Goal: Transaction & Acquisition: Purchase product/service

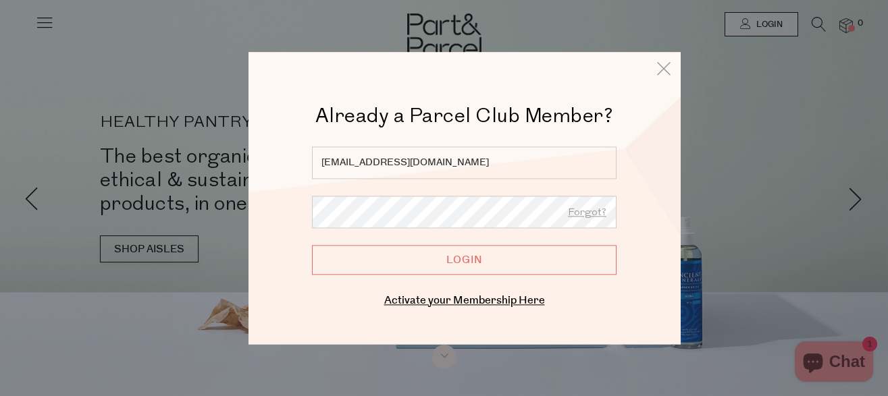
type input "nyplumbing@bigpond.com.au"
click at [312, 245] on input "Login" at bounding box center [464, 260] width 304 height 30
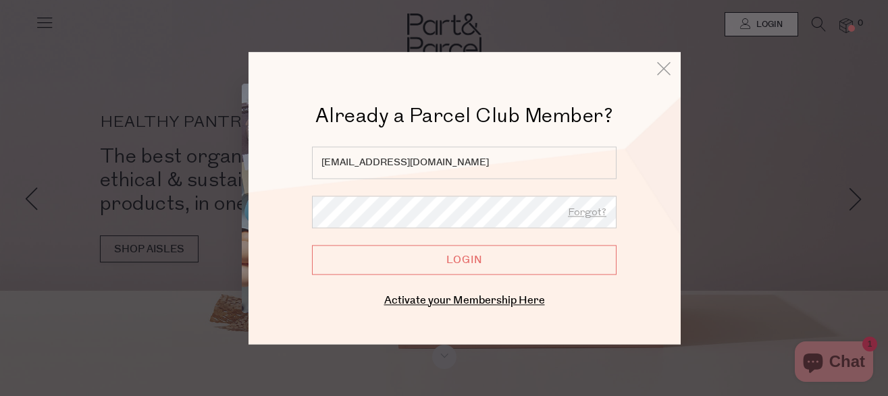
click at [312, 245] on input "Login" at bounding box center [464, 260] width 304 height 30
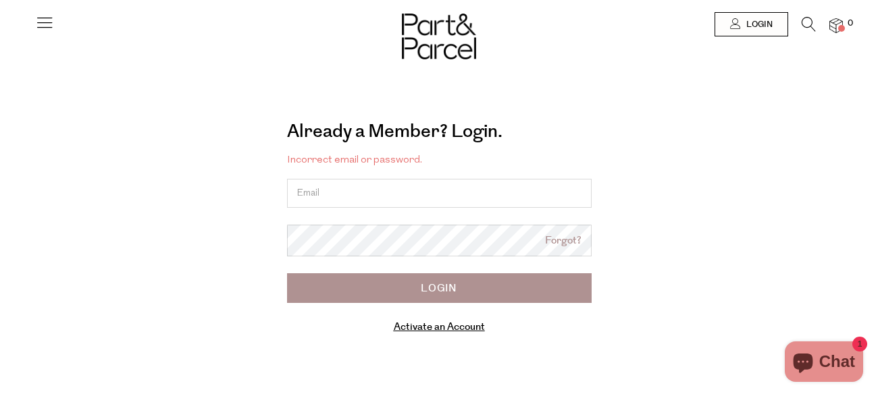
type input "nyplumbing@bigpond.com.au"
click at [565, 249] on link "Forgot?" at bounding box center [563, 242] width 36 height 16
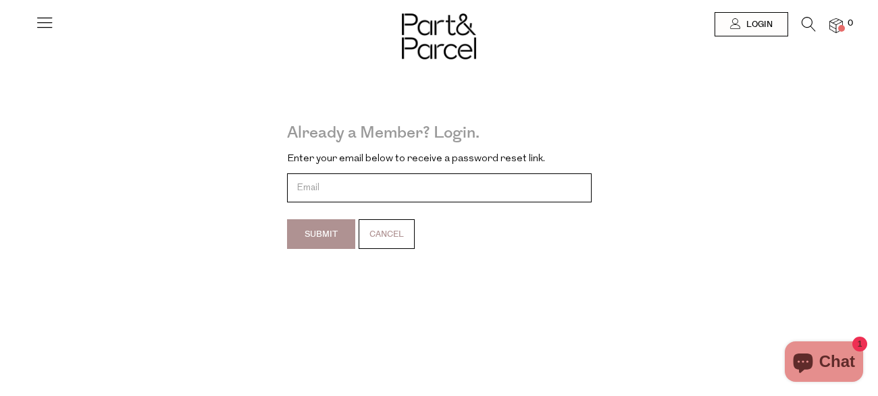
click at [419, 196] on input "email" at bounding box center [439, 188] width 304 height 29
type input "nyplumbing@bigpond.com.au"
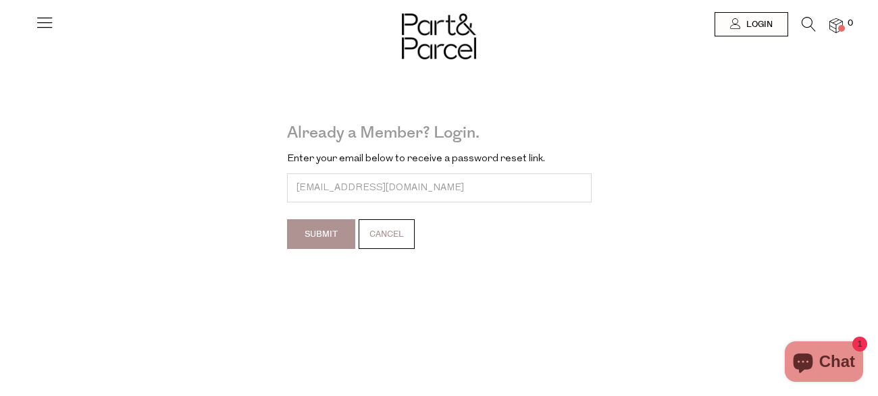
click at [334, 240] on input "Submit" at bounding box center [321, 234] width 68 height 30
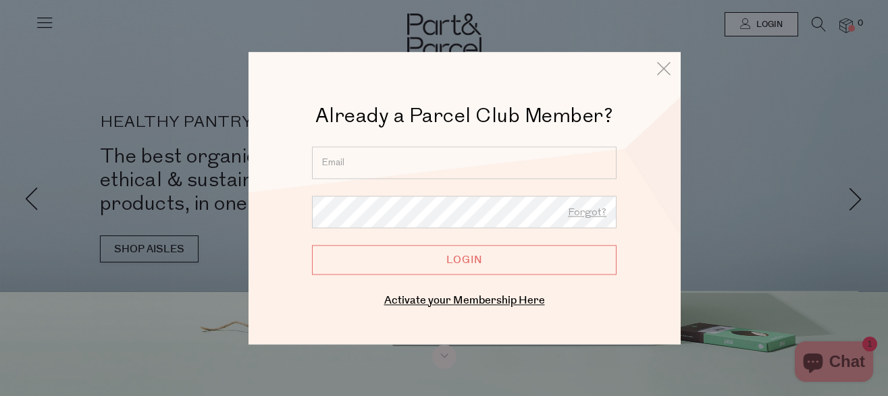
click at [437, 168] on input "email" at bounding box center [464, 162] width 304 height 32
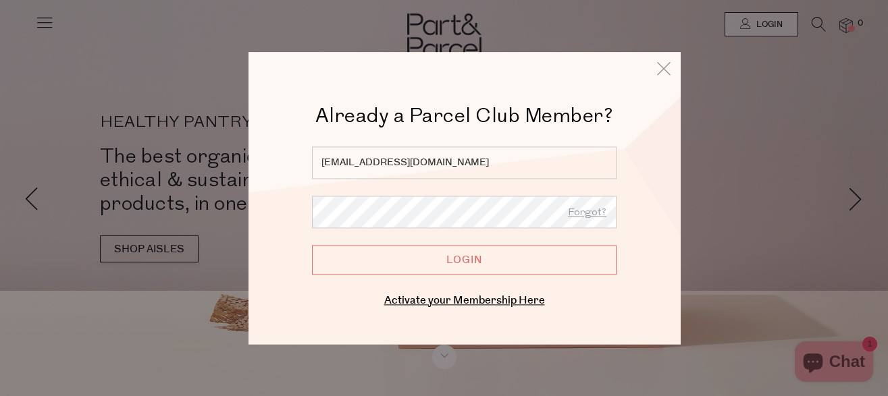
type input "[EMAIL_ADDRESS][DOMAIN_NAME]"
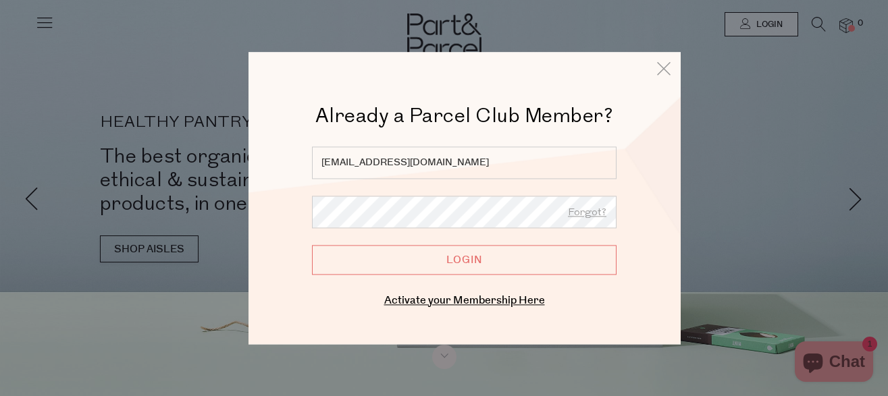
click at [312, 245] on input "Login" at bounding box center [464, 260] width 304 height 30
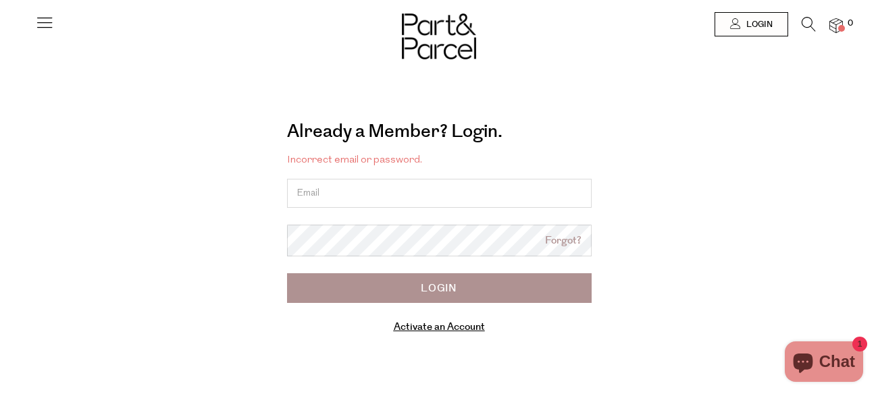
click at [358, 203] on input "email" at bounding box center [439, 193] width 304 height 29
type input "bolindalandfill@bigpond.com"
click at [556, 244] on link "Forgot?" at bounding box center [563, 242] width 36 height 16
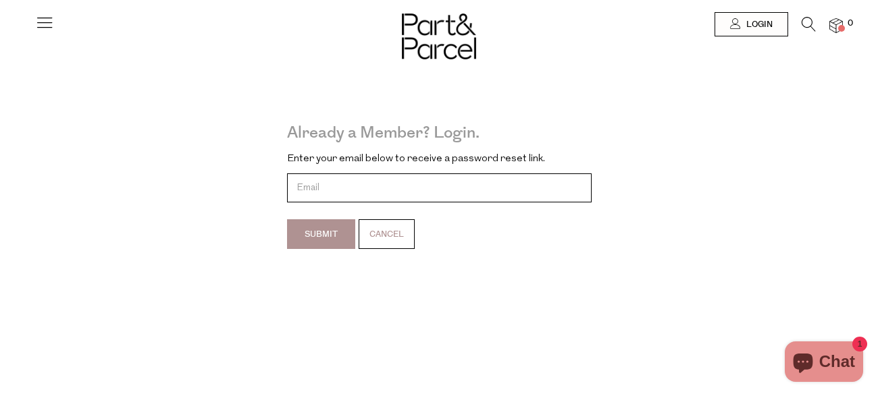
click at [314, 194] on input "email" at bounding box center [439, 188] width 304 height 29
type input "bolindalandfill@bigpond.com"
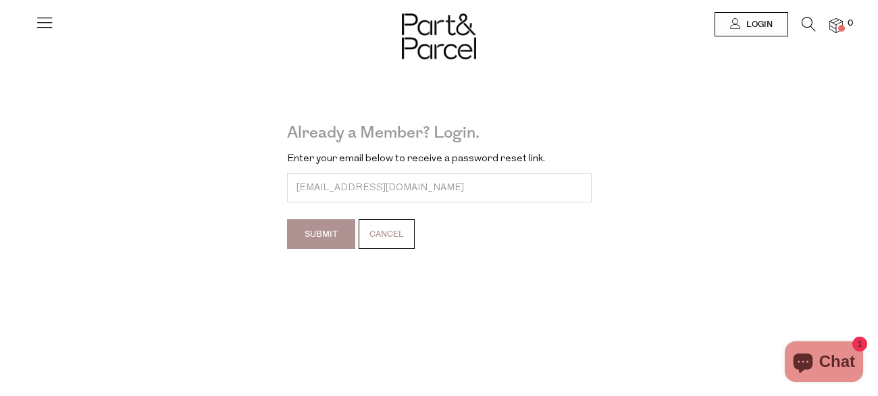
click at [326, 240] on input "Submit" at bounding box center [321, 234] width 68 height 30
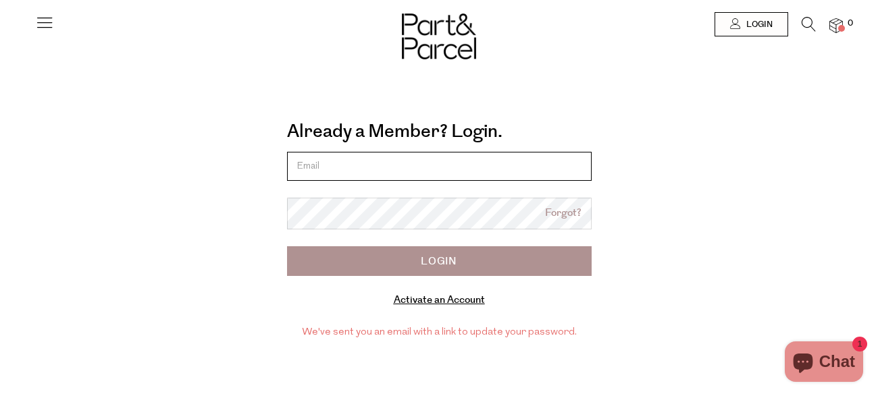
click at [375, 171] on input "email" at bounding box center [439, 166] width 304 height 29
type input "bolindalandfill@bigpond.com"
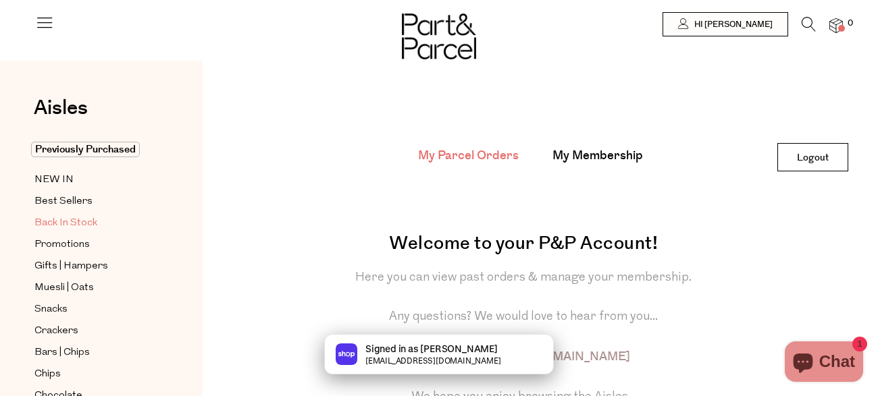
click at [70, 225] on span "Back In Stock" at bounding box center [65, 223] width 63 height 16
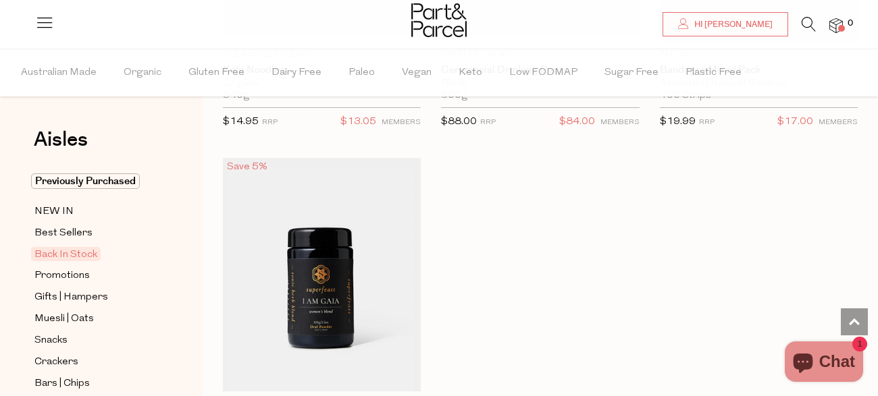
scroll to position [1085, 0]
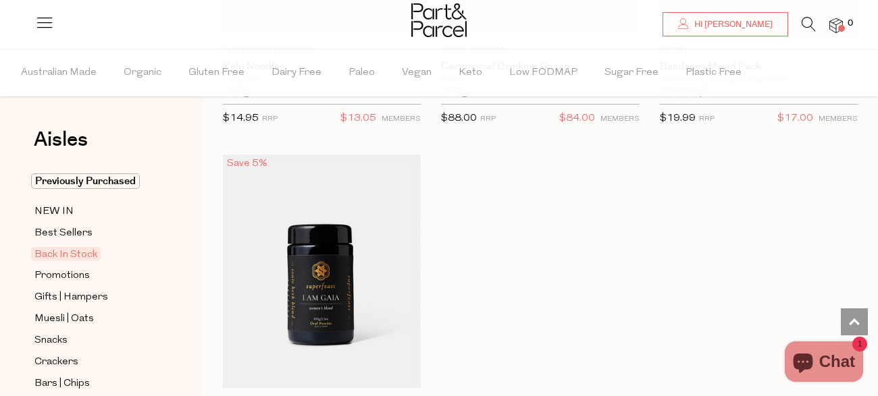
click at [181, 166] on div "Aisles Clear Previously Purchased NEW IN Best Sellers Back In Stock Promotions …" at bounding box center [101, 223] width 203 height 348
click at [190, 221] on div "Aisles Clear Previously Purchased NEW IN Best Sellers Back In Stock Promotions …" at bounding box center [101, 223] width 203 height 348
click at [196, 224] on div "Aisles Clear Previously Purchased NEW IN Best Sellers Back In Stock Promotions …" at bounding box center [101, 223] width 203 height 348
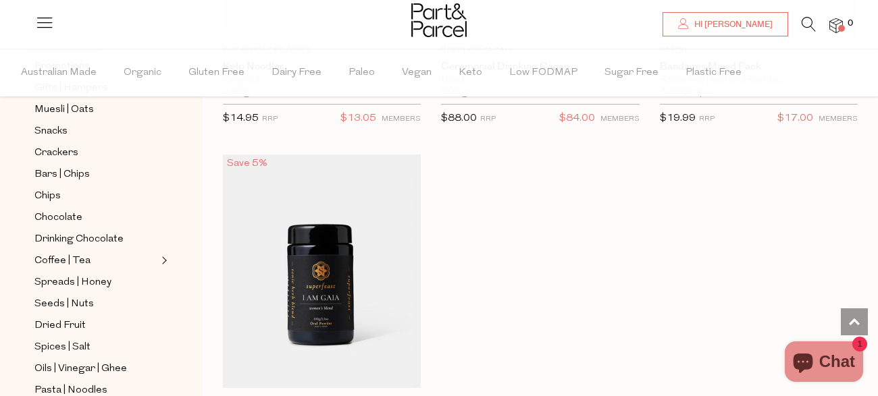
scroll to position [216, 0]
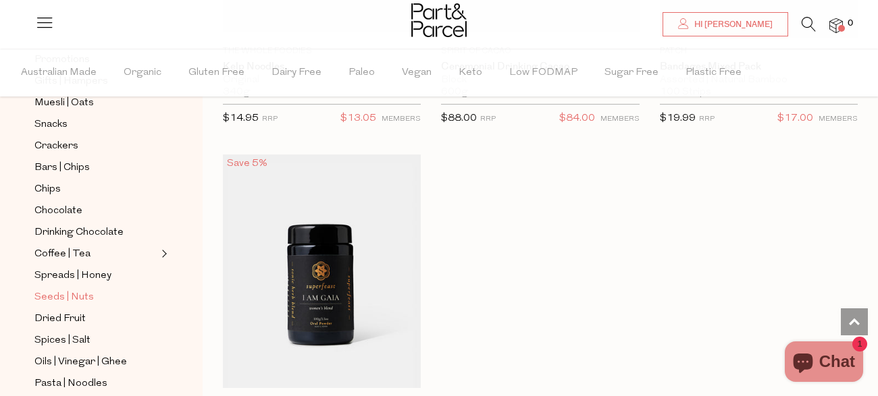
click at [62, 291] on span "Seeds | Nuts" at bounding box center [63, 298] width 59 height 16
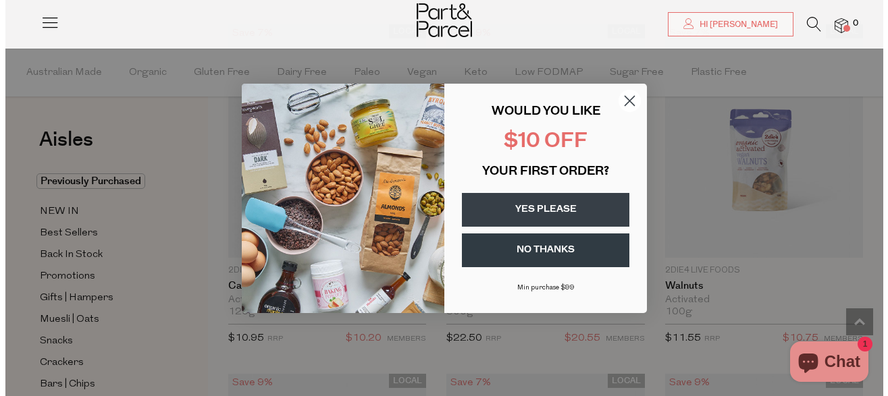
scroll to position [859, 0]
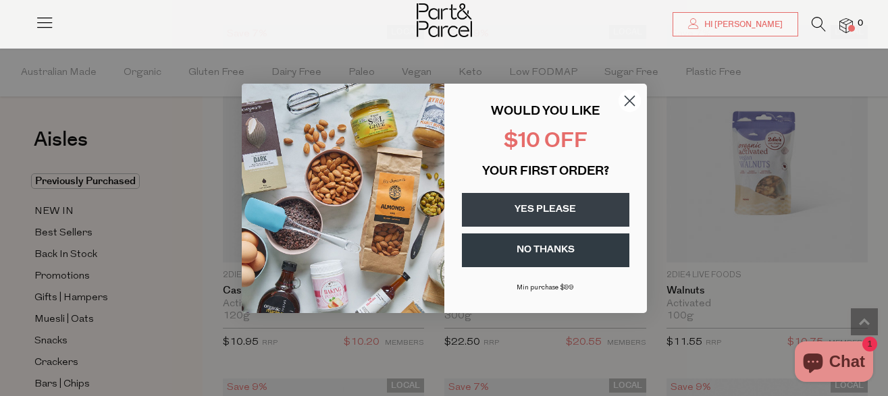
click at [633, 102] on circle "Close dialog" at bounding box center [629, 100] width 22 height 22
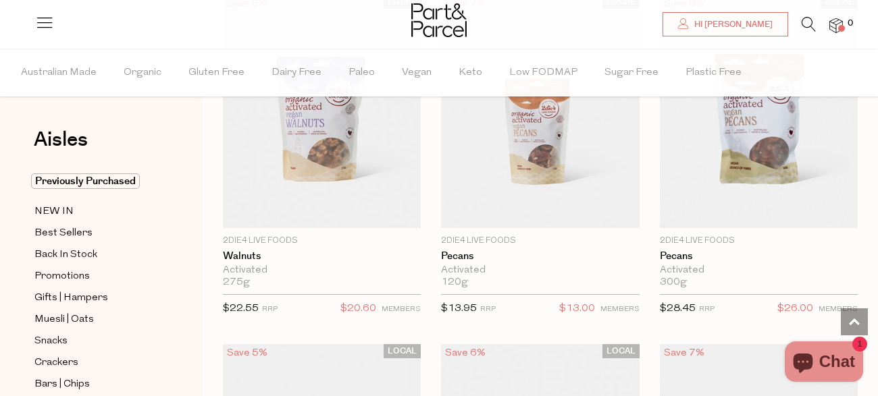
scroll to position [1415, 0]
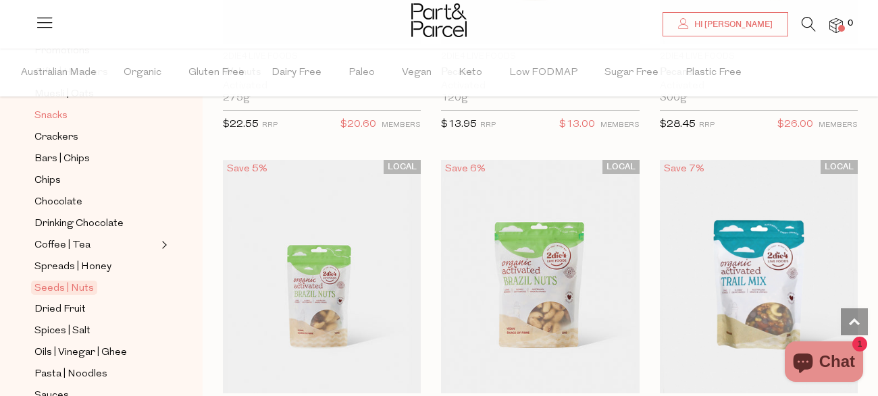
scroll to position [243, 0]
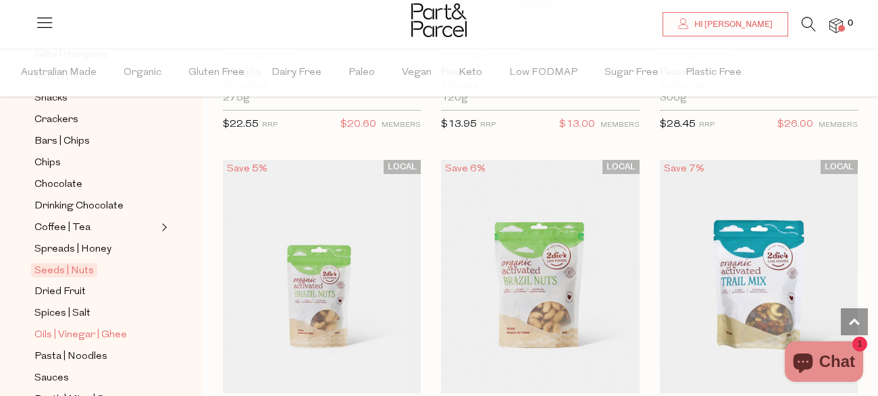
click at [84, 327] on span "Oils | Vinegar | Ghee" at bounding box center [80, 335] width 92 height 16
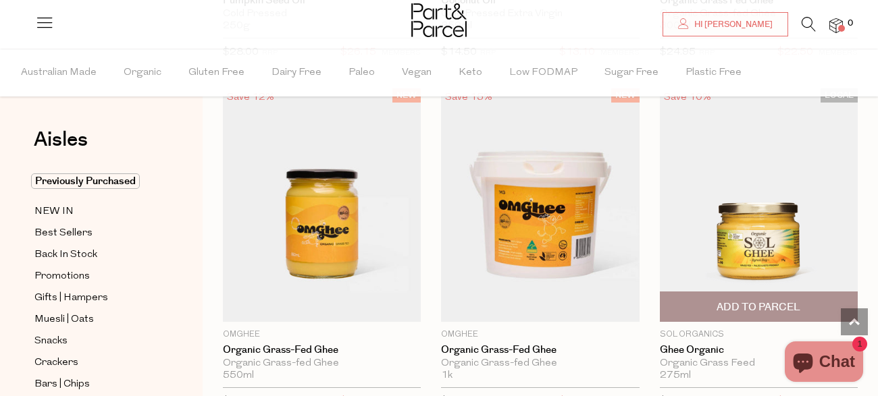
scroll to position [2576, 0]
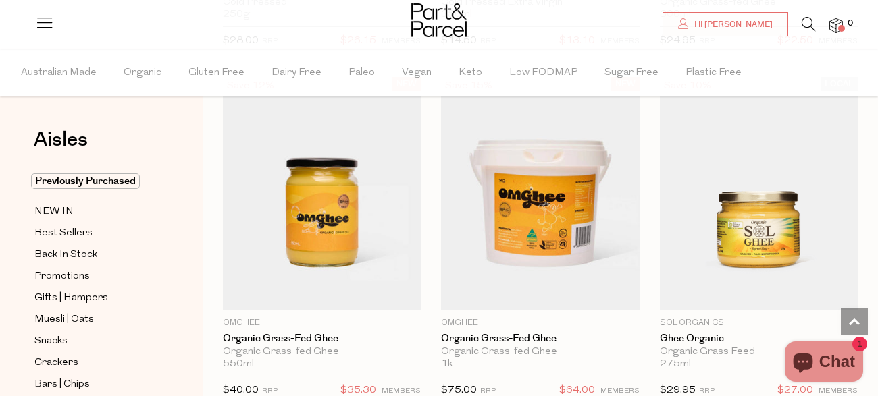
click at [176, 304] on div "Aisles Clear Previously Purchased NEW IN Best Sellers Back In Stock Promotions …" at bounding box center [101, 223] width 203 height 348
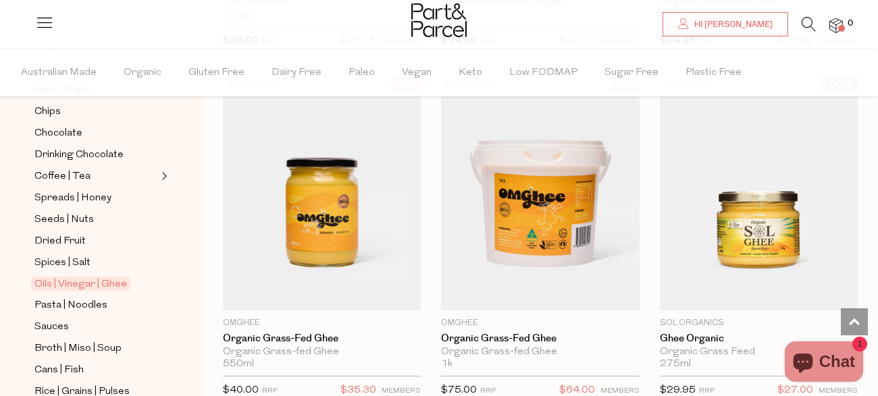
scroll to position [324, 0]
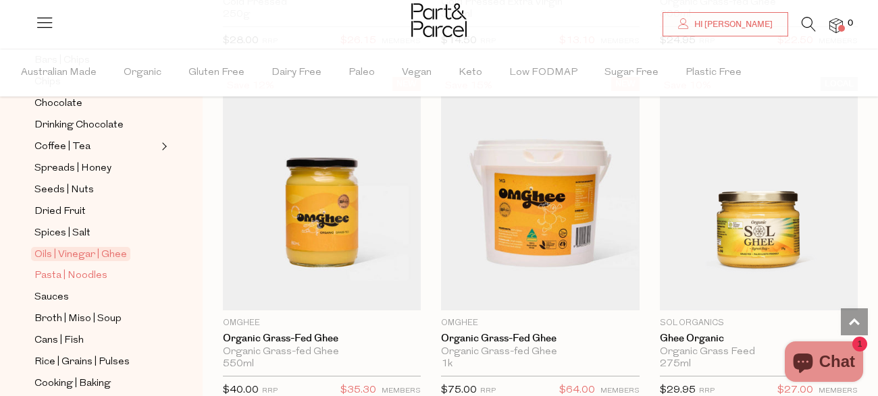
click at [63, 268] on span "Pasta | Noodles" at bounding box center [70, 276] width 73 height 16
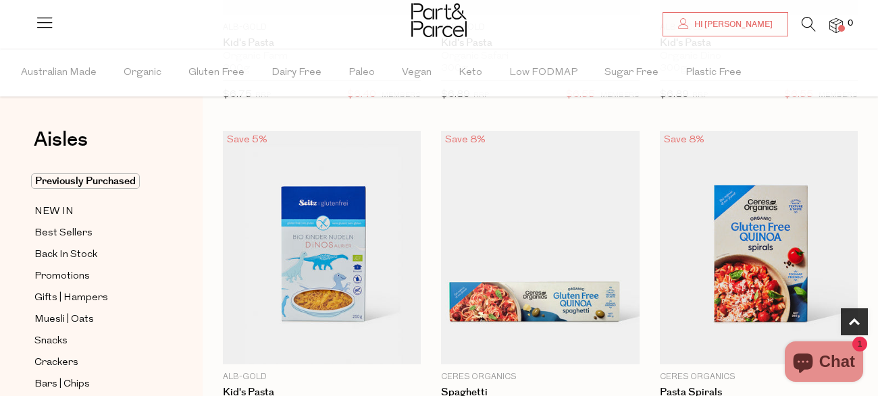
scroll to position [419, 0]
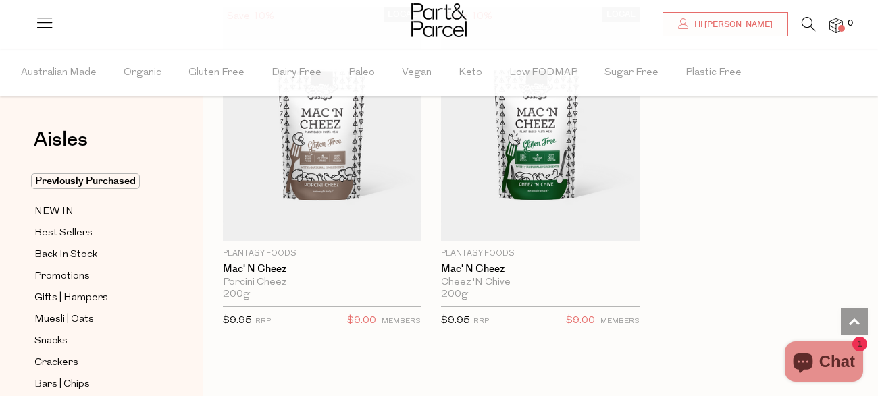
scroll to position [6511, 0]
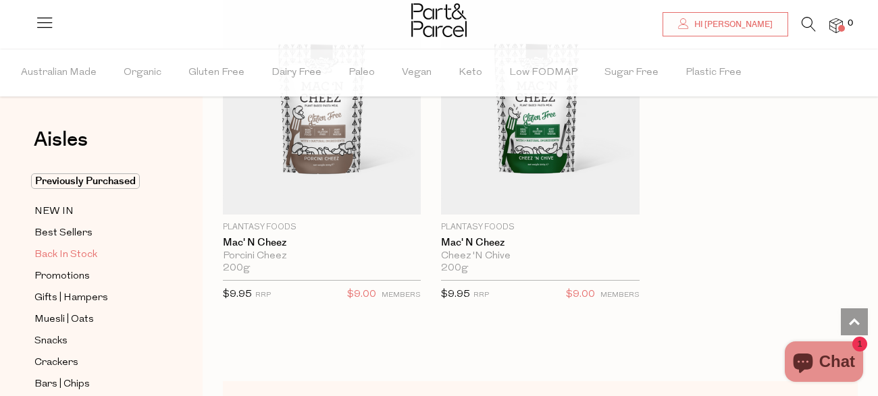
click at [142, 261] on link "Back In Stock" at bounding box center [95, 254] width 123 height 17
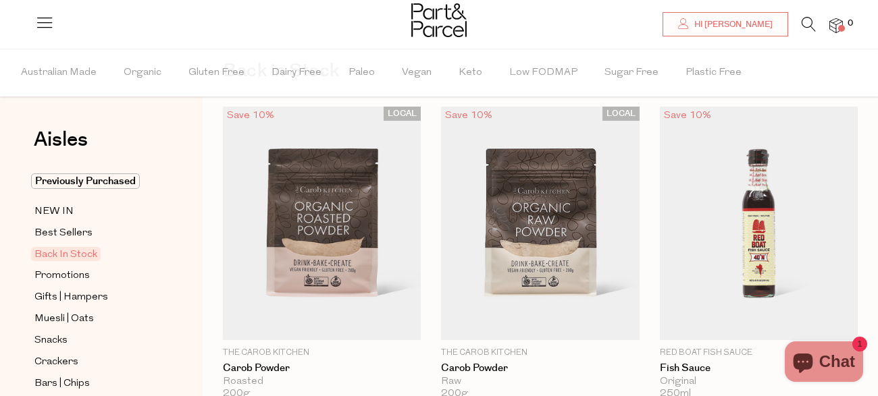
scroll to position [81, 0]
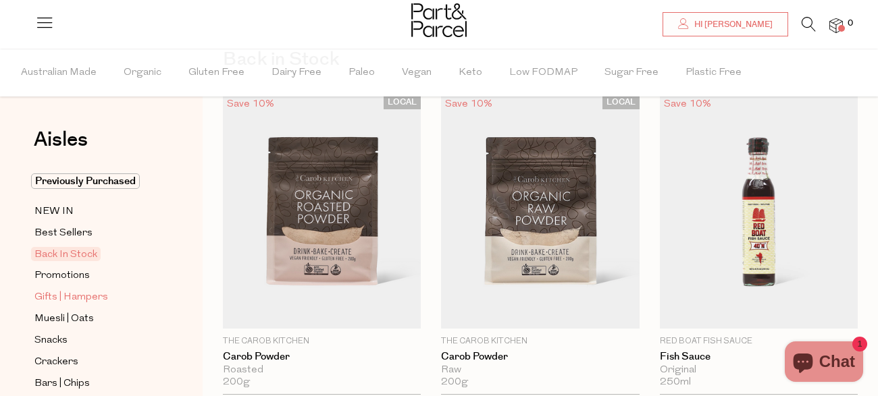
click at [134, 289] on link "Gifts | Hampers" at bounding box center [95, 297] width 123 height 17
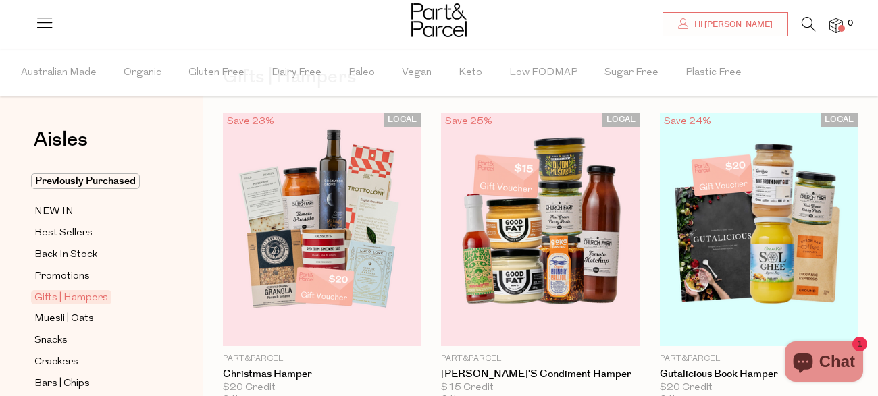
scroll to position [81, 0]
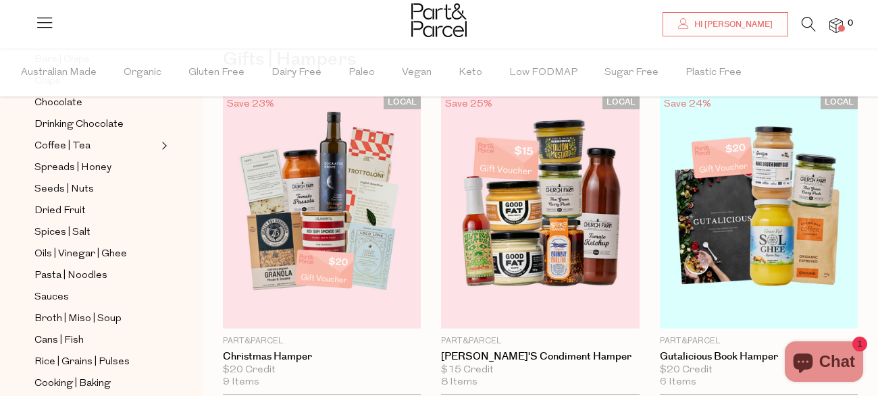
scroll to position [351, 0]
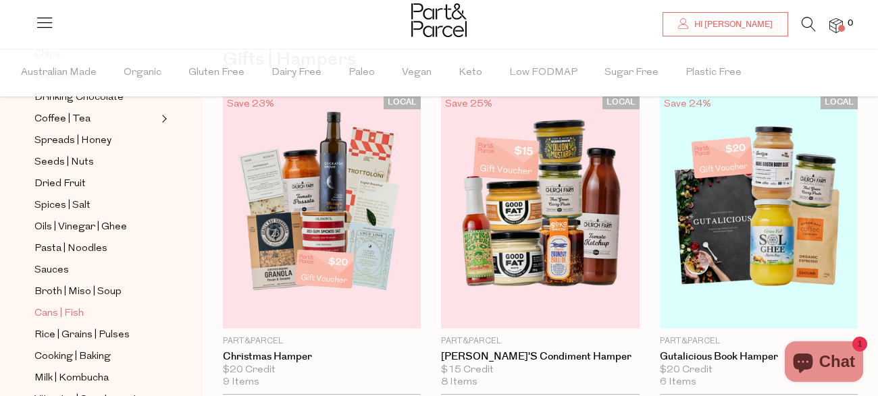
click at [71, 306] on span "Cans | Fish" at bounding box center [58, 314] width 49 height 16
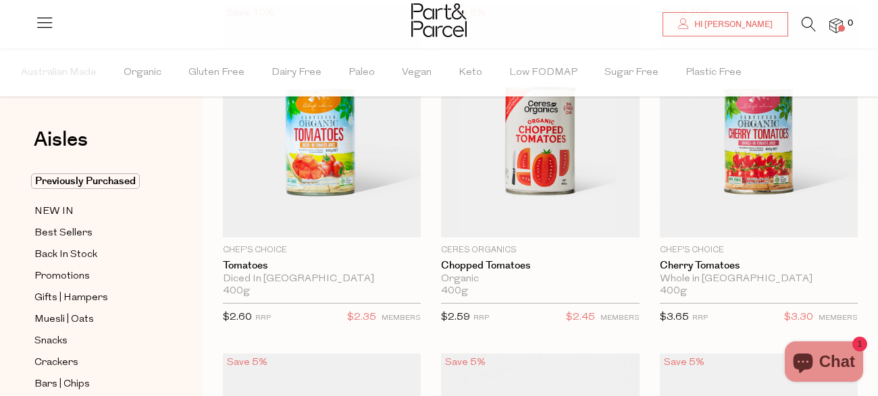
scroll to position [184, 0]
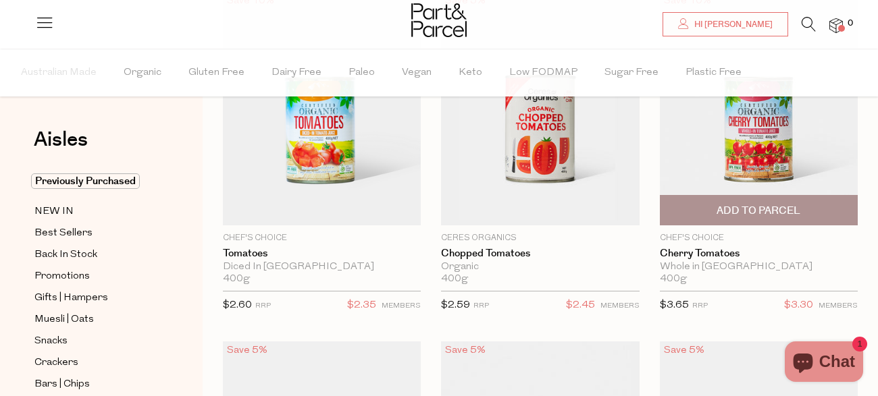
click at [709, 217] on span "Add To Parcel" at bounding box center [759, 210] width 190 height 29
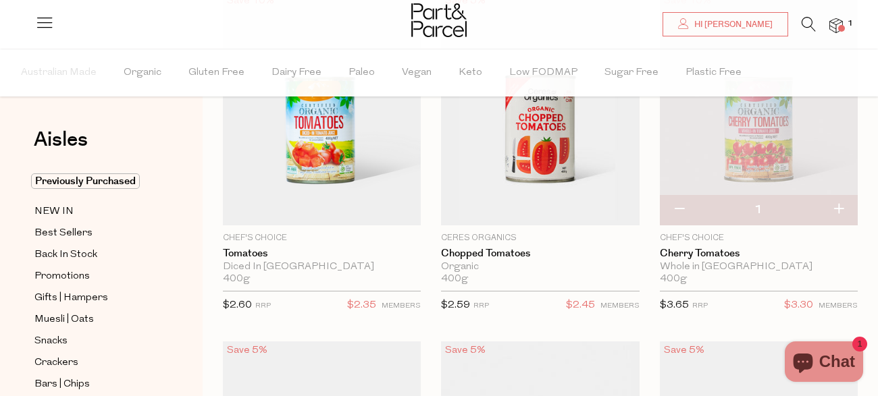
click at [836, 207] on button "button" at bounding box center [838, 210] width 38 height 30
type input "2"
click at [837, 209] on button "button" at bounding box center [838, 210] width 38 height 30
type input "3"
click at [841, 209] on button "button" at bounding box center [838, 210] width 38 height 30
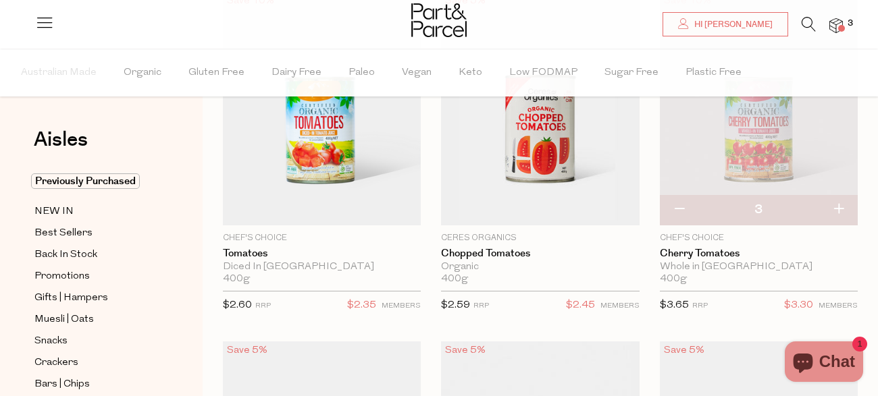
type input "4"
click at [843, 211] on button "button" at bounding box center [838, 210] width 38 height 30
type input "5"
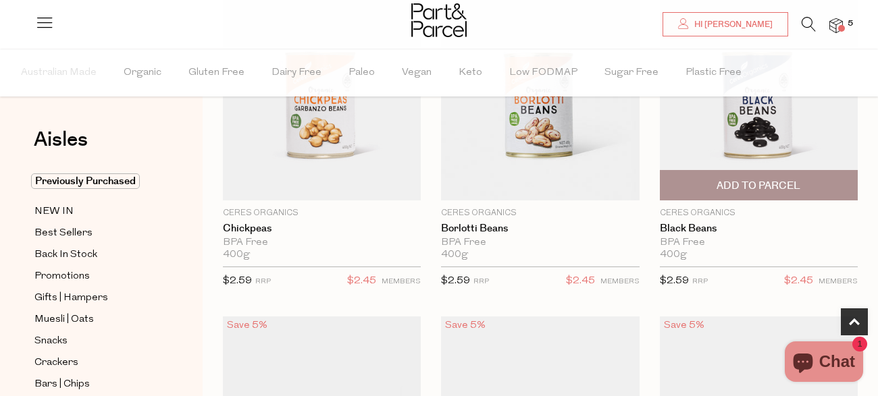
scroll to position [583, 0]
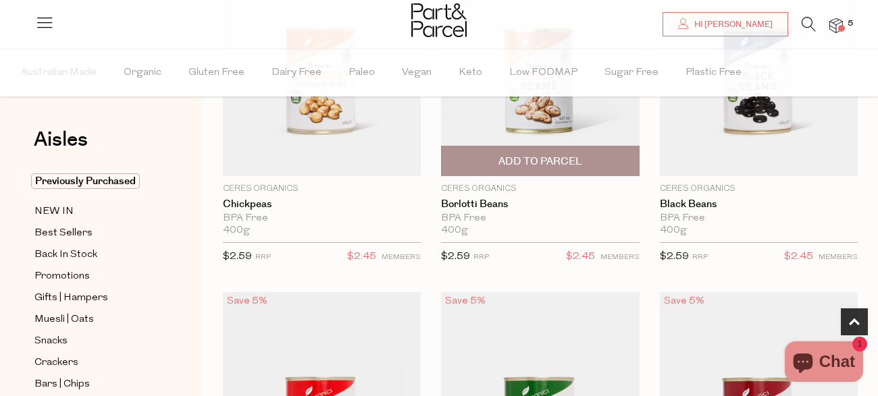
click at [573, 155] on span "Add To Parcel" at bounding box center [540, 162] width 84 height 14
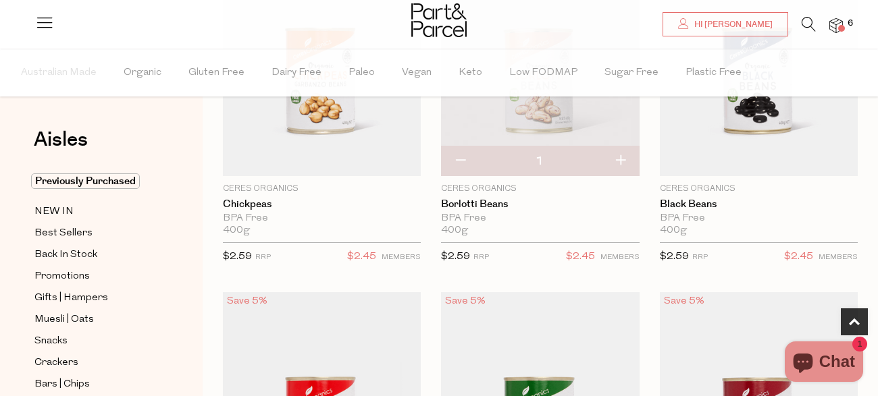
click at [618, 156] on button "button" at bounding box center [620, 161] width 38 height 30
type input "2"
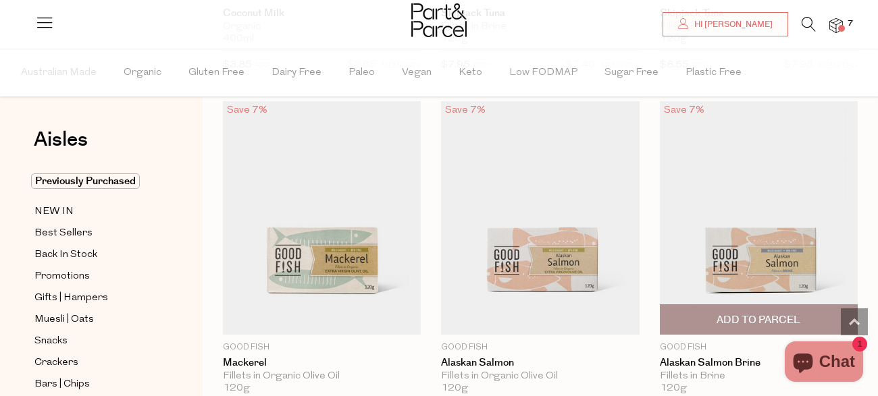
scroll to position [2205, 0]
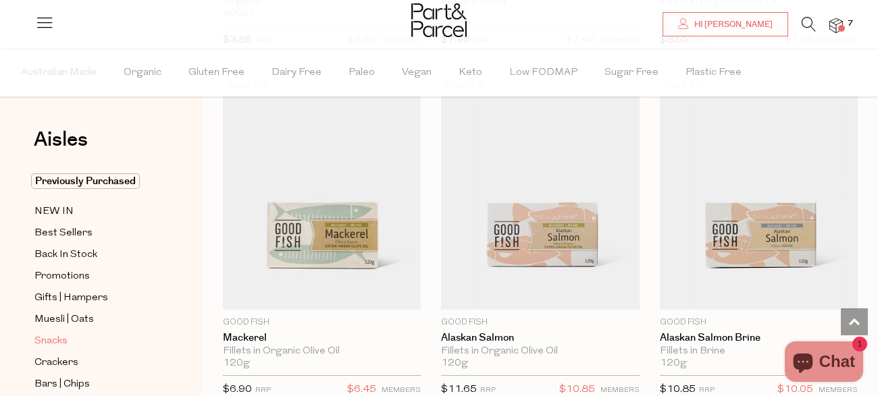
click at [103, 336] on link "Snacks" at bounding box center [95, 341] width 123 height 17
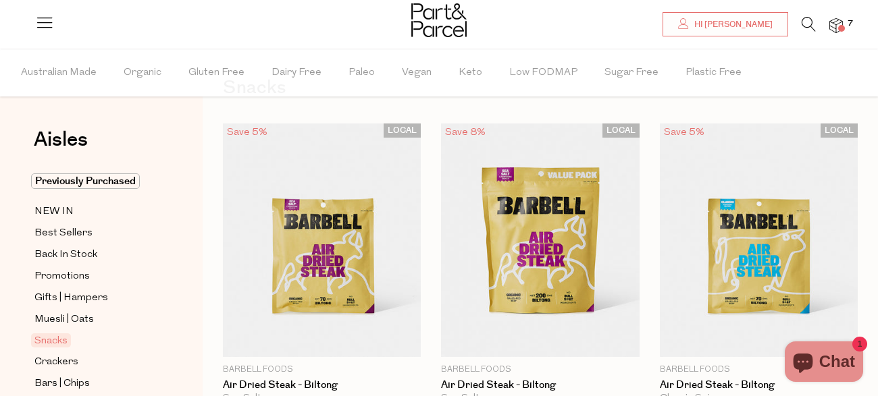
scroll to position [54, 0]
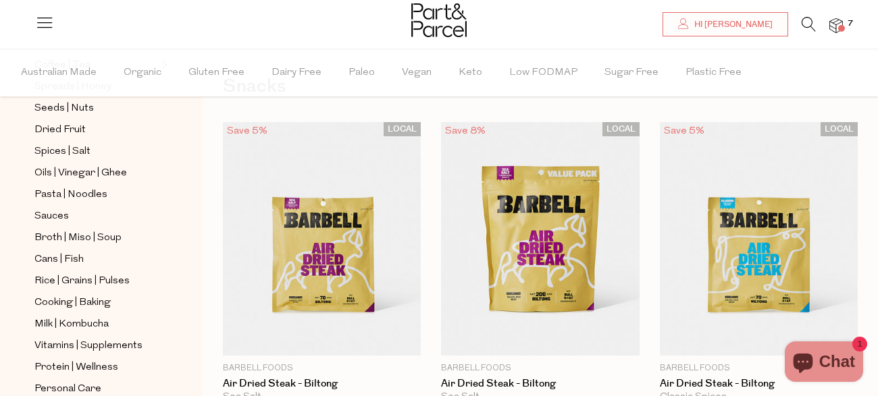
scroll to position [432, 0]
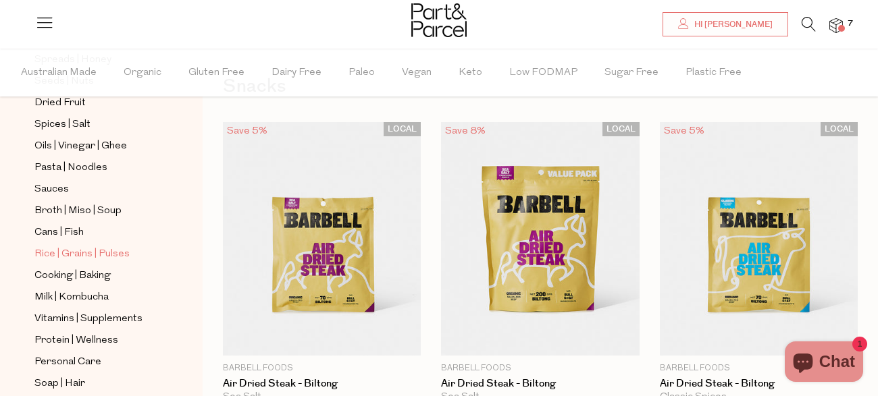
click at [57, 246] on span "Rice | Grains | Pulses" at bounding box center [81, 254] width 95 height 16
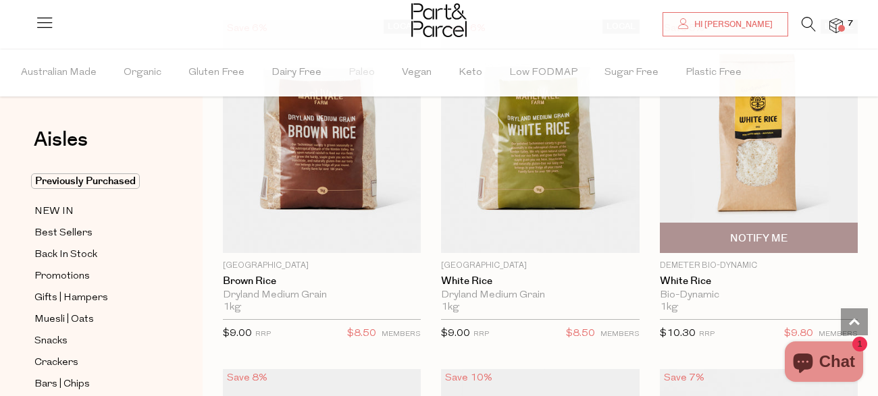
scroll to position [912, 0]
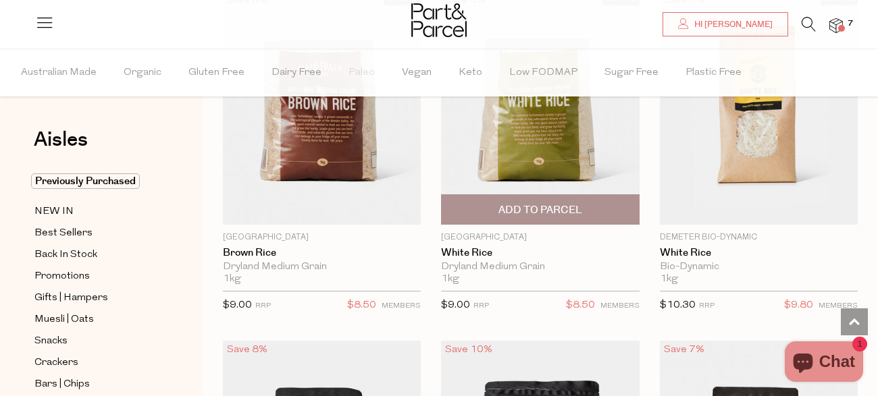
click at [560, 209] on span "Add To Parcel" at bounding box center [540, 210] width 84 height 14
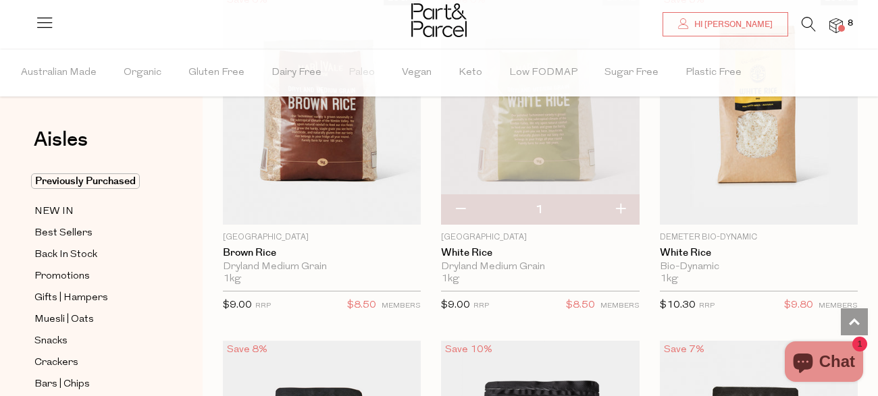
click at [621, 209] on button "button" at bounding box center [620, 210] width 38 height 30
type input "2"
click at [619, 212] on button "button" at bounding box center [620, 210] width 38 height 30
type input "3"
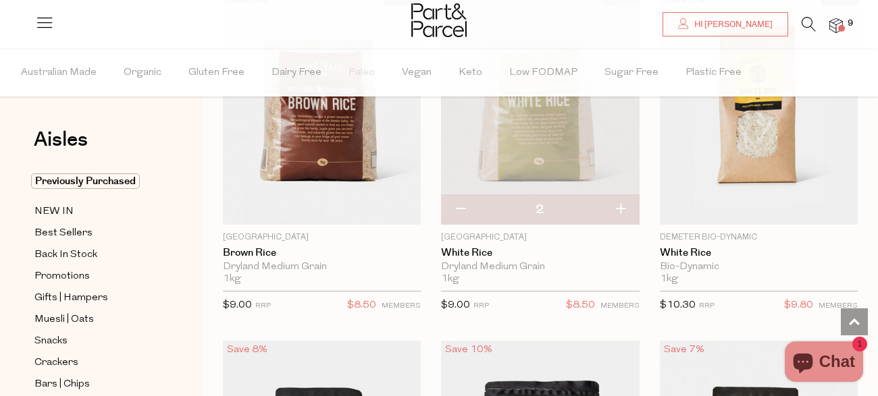
type input "3"
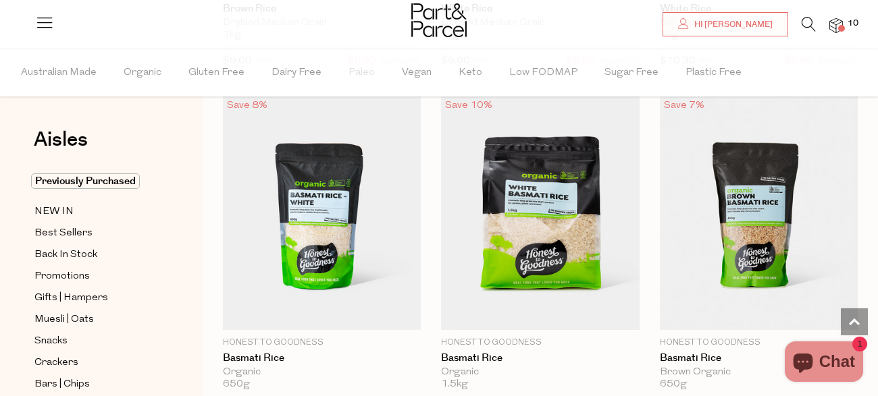
scroll to position [1212, 0]
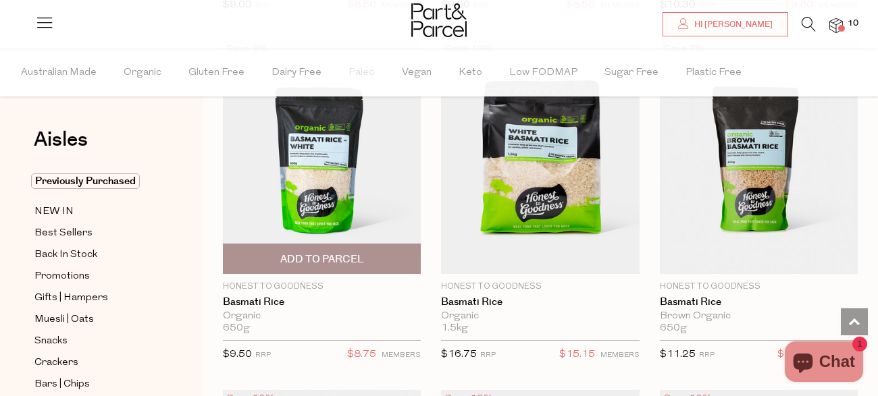
click at [332, 260] on span "Add To Parcel" at bounding box center [322, 259] width 84 height 14
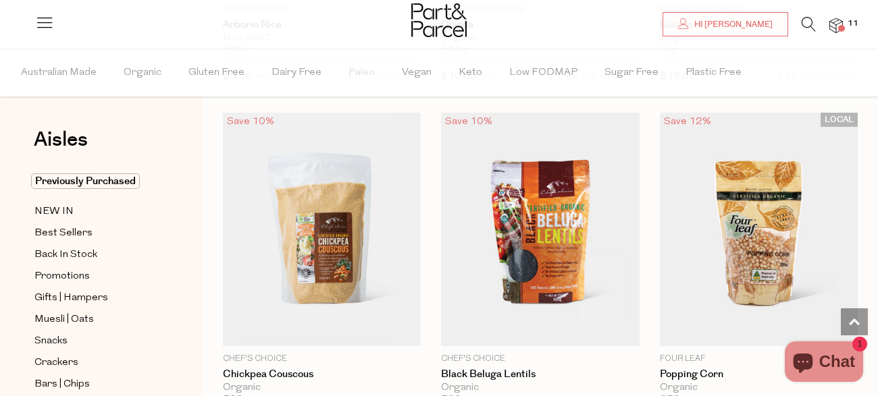
scroll to position [2199, 0]
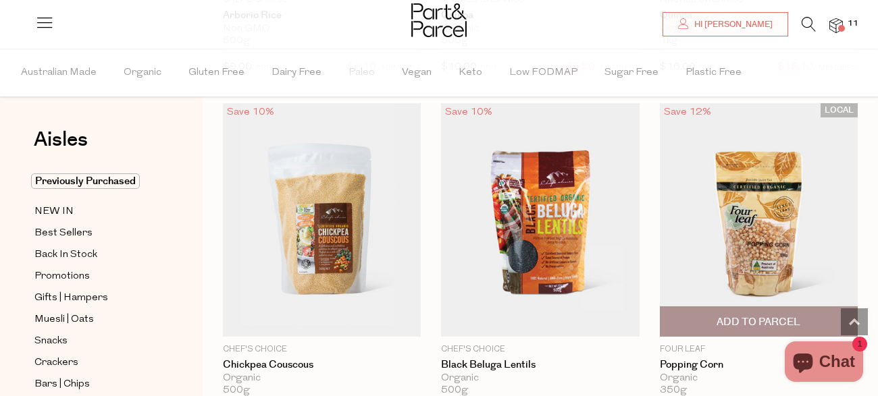
click at [791, 319] on span "Add To Parcel" at bounding box center [758, 322] width 84 height 14
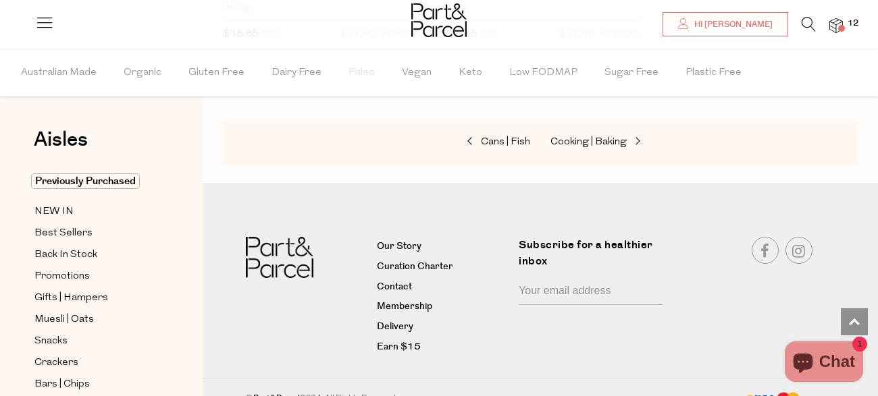
scroll to position [4691, 0]
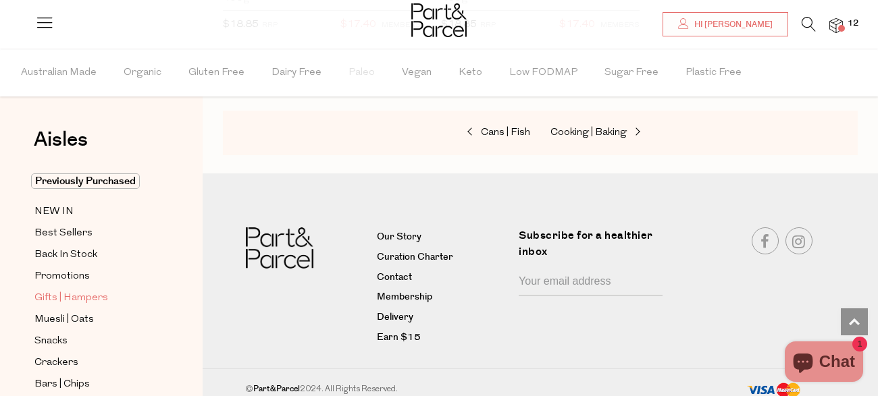
click at [155, 299] on link "Gifts | Hampers" at bounding box center [95, 298] width 123 height 17
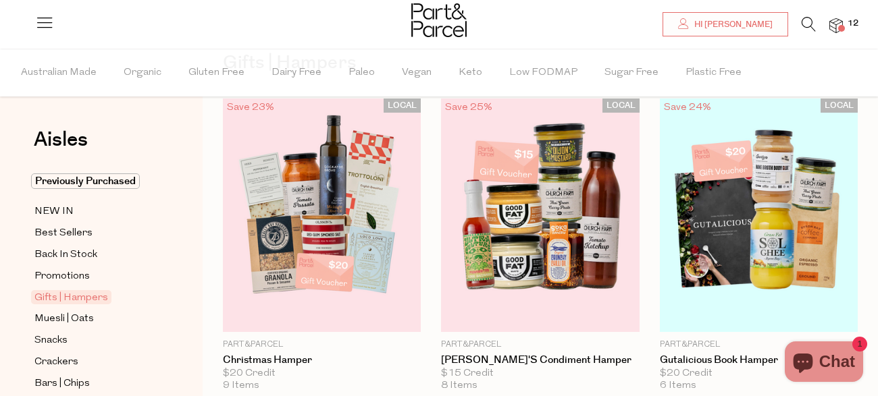
scroll to position [81, 0]
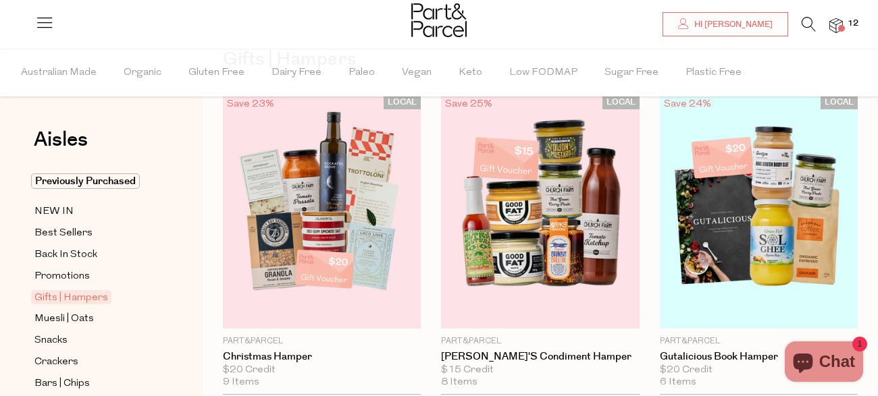
click at [159, 300] on div "Gifts | Hampers" at bounding box center [102, 298] width 142 height 16
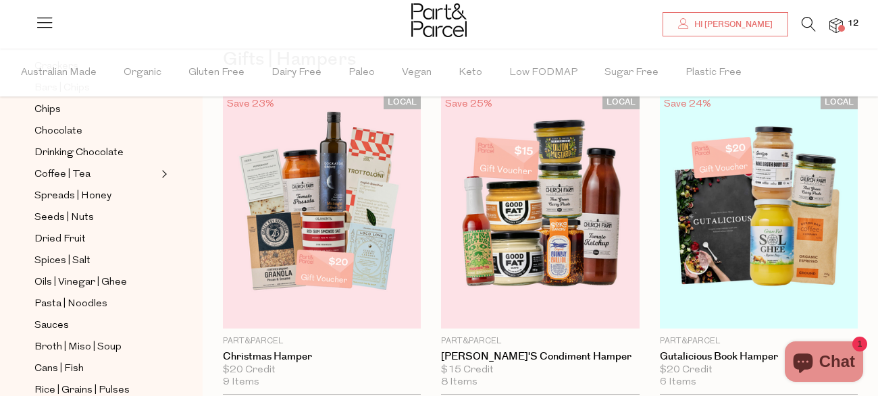
scroll to position [297, 0]
click at [42, 165] on span "Coffee | Tea" at bounding box center [62, 173] width 56 height 16
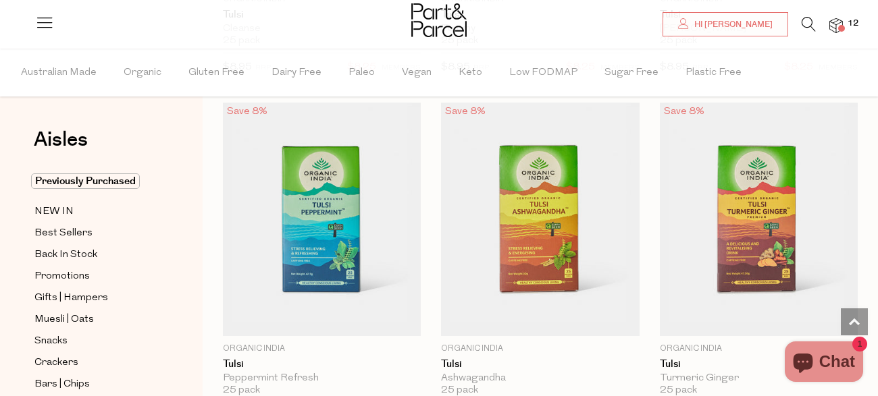
scroll to position [3343, 0]
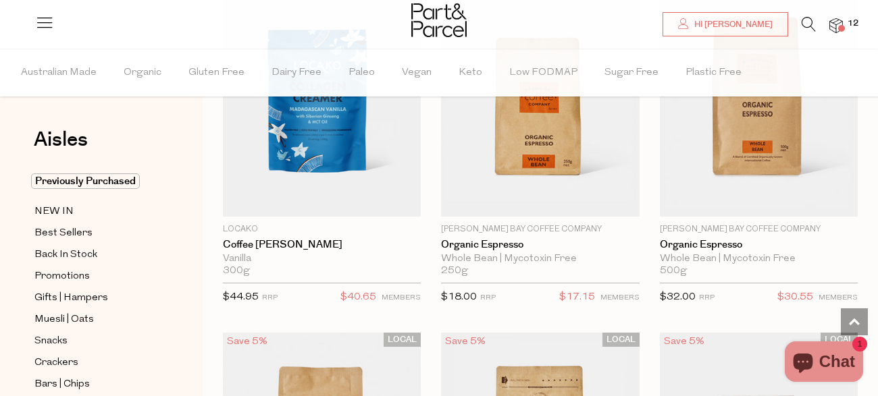
scroll to position [8602, 0]
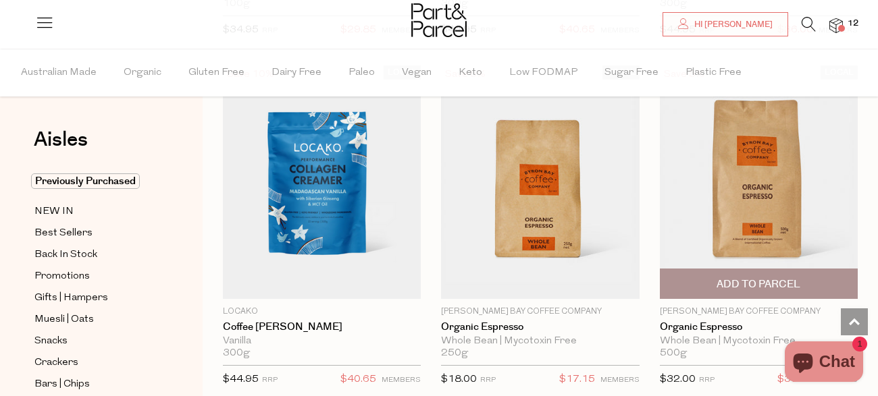
click at [778, 277] on span "Add To Parcel" at bounding box center [758, 284] width 84 height 14
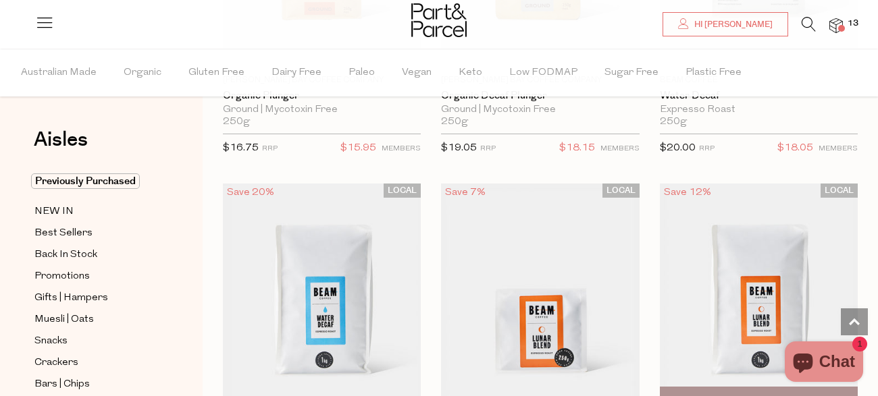
scroll to position [9568, 0]
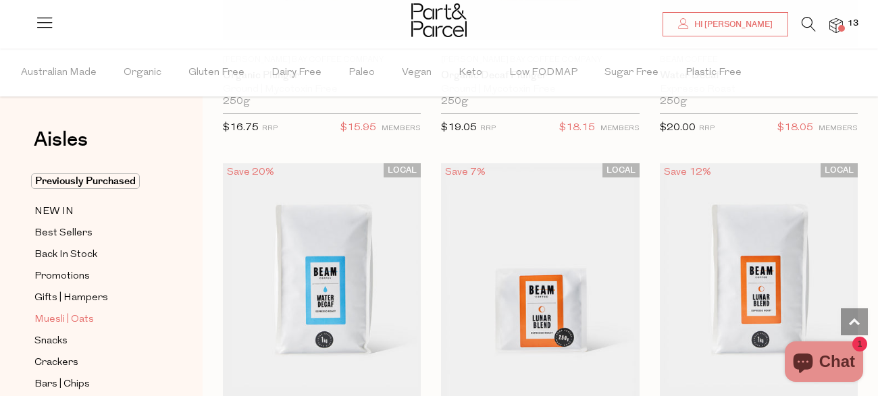
drag, startPoint x: 141, startPoint y: 317, endPoint x: 150, endPoint y: 317, distance: 8.8
click at [142, 317] on link "Muesli | Oats" at bounding box center [95, 319] width 123 height 17
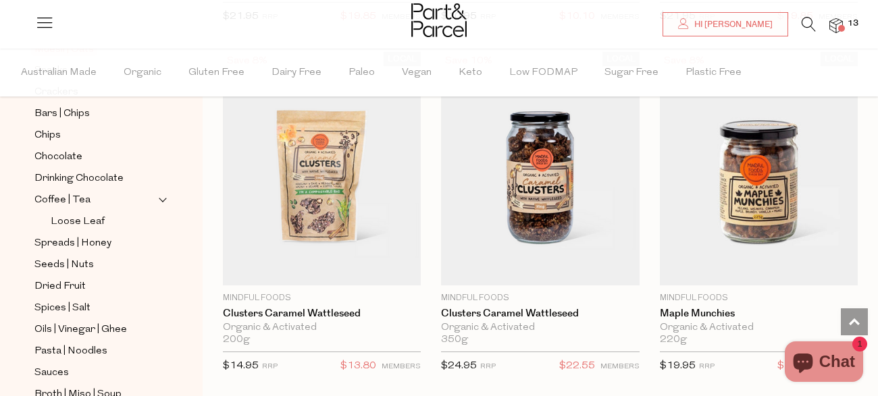
scroll to position [297, 0]
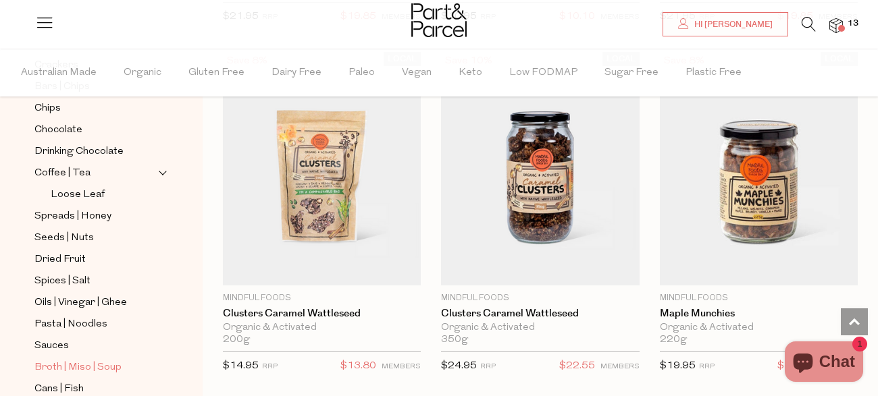
click at [101, 360] on span "Broth | Miso | Soup" at bounding box center [77, 368] width 87 height 16
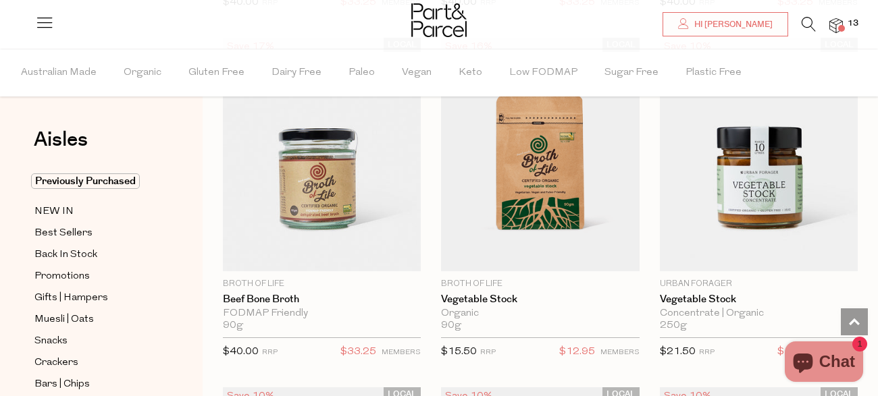
scroll to position [2611, 0]
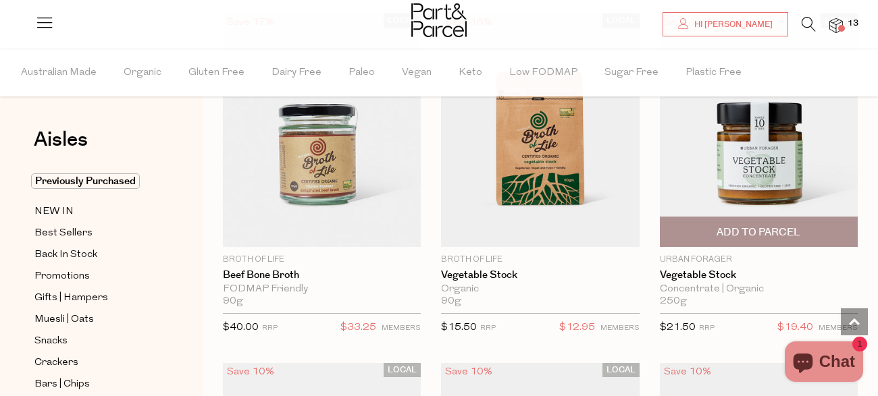
click at [772, 227] on span "Add To Parcel" at bounding box center [758, 232] width 84 height 14
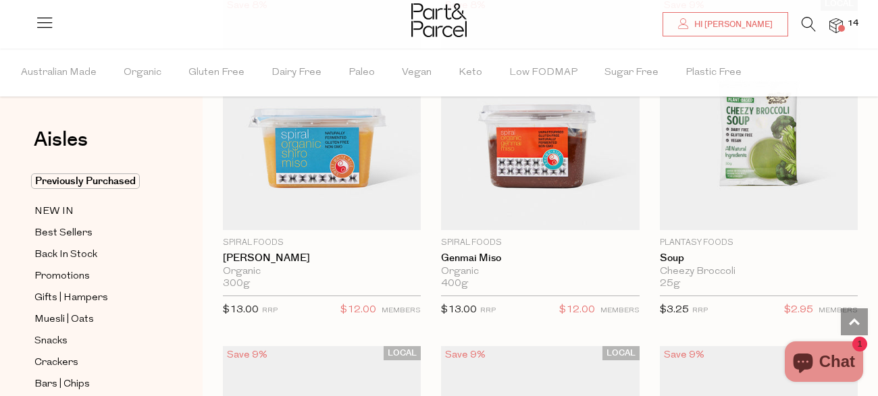
scroll to position [3352, 0]
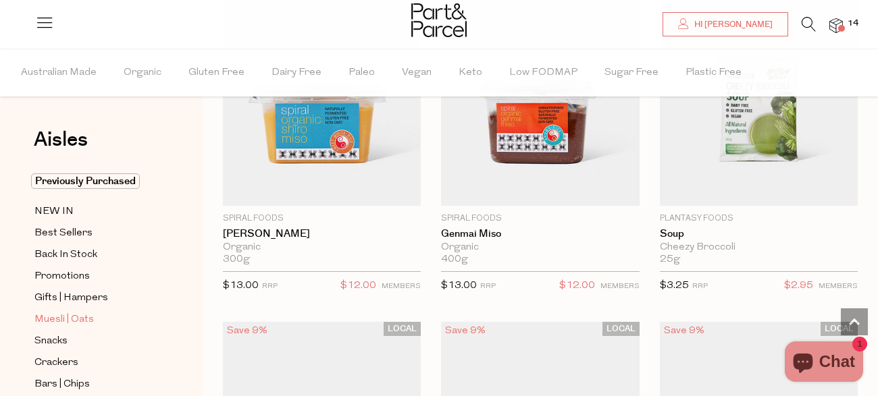
click at [119, 315] on link "Muesli | Oats" at bounding box center [95, 319] width 123 height 17
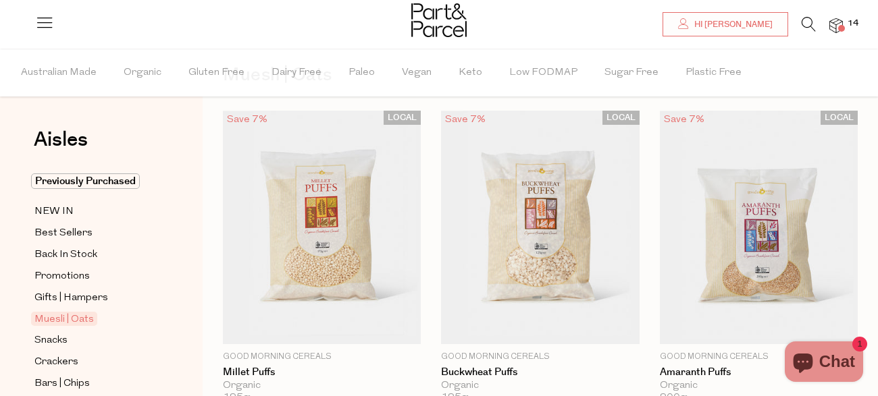
scroll to position [81, 0]
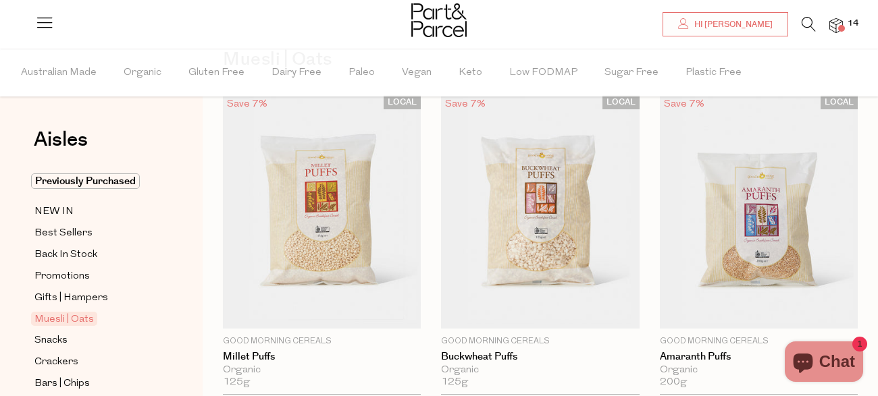
click at [122, 318] on link "Muesli | Oats" at bounding box center [95, 319] width 123 height 16
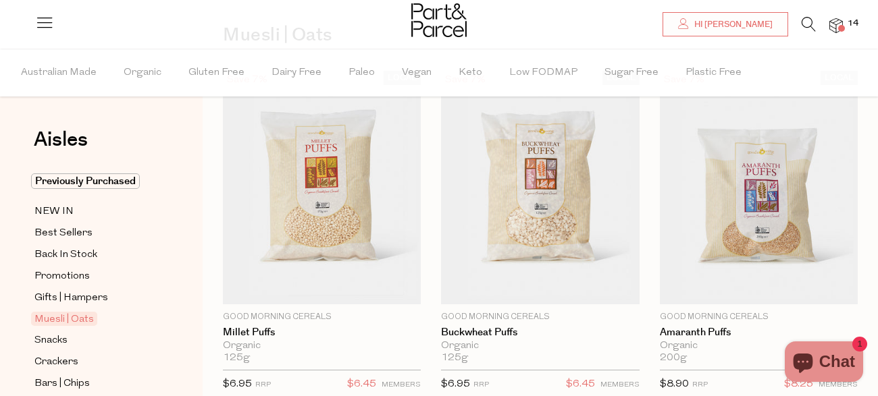
scroll to position [108, 0]
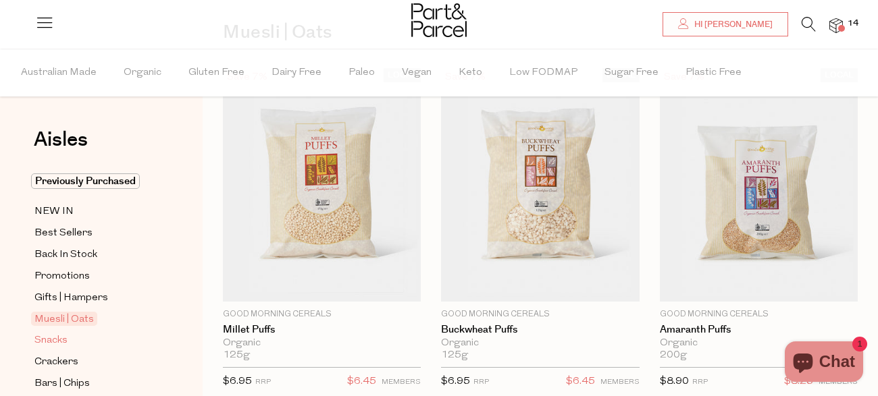
click at [151, 344] on link "Snacks" at bounding box center [95, 340] width 123 height 17
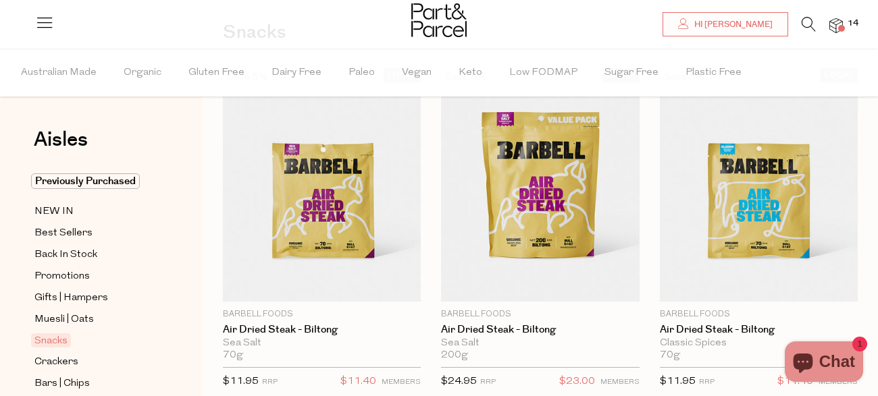
click at [145, 343] on link "Snacks" at bounding box center [95, 341] width 123 height 16
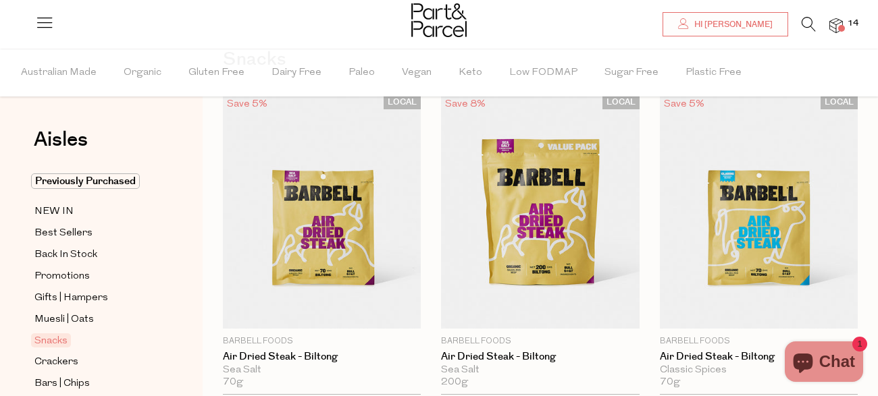
click at [145, 333] on link "Snacks" at bounding box center [95, 341] width 123 height 16
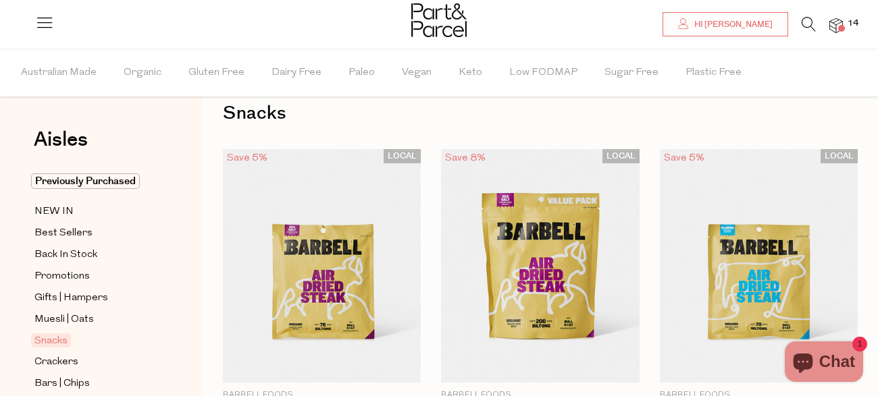
scroll to position [54, 0]
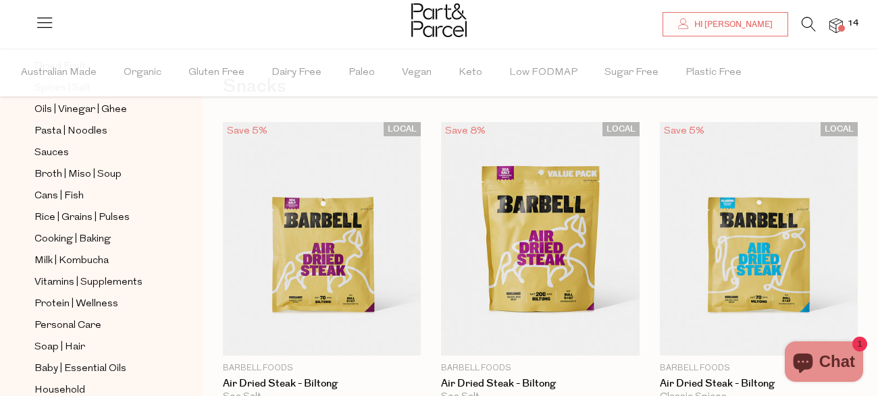
scroll to position [513, 0]
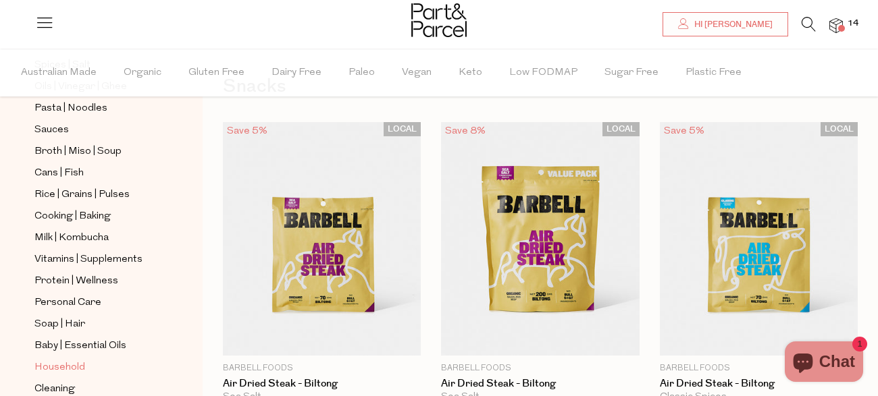
click at [70, 360] on span "Household" at bounding box center [59, 368] width 51 height 16
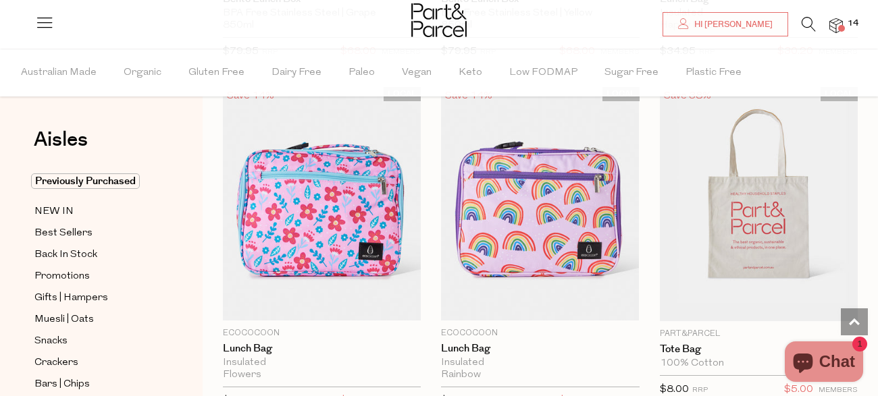
scroll to position [1174, 0]
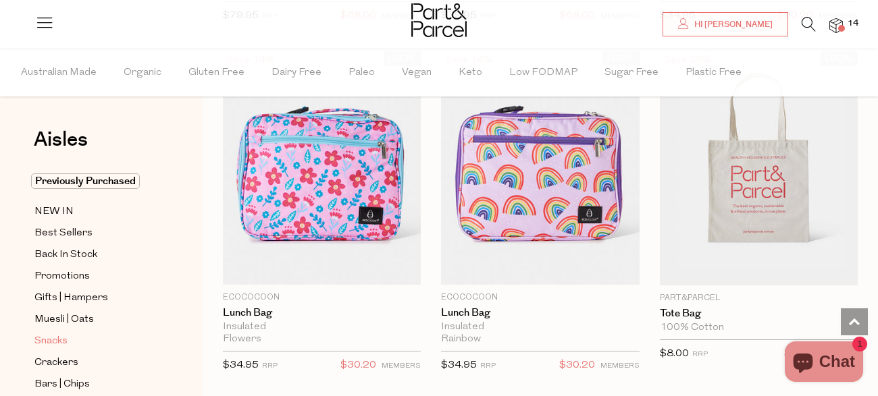
click at [123, 333] on link "Snacks" at bounding box center [95, 341] width 123 height 17
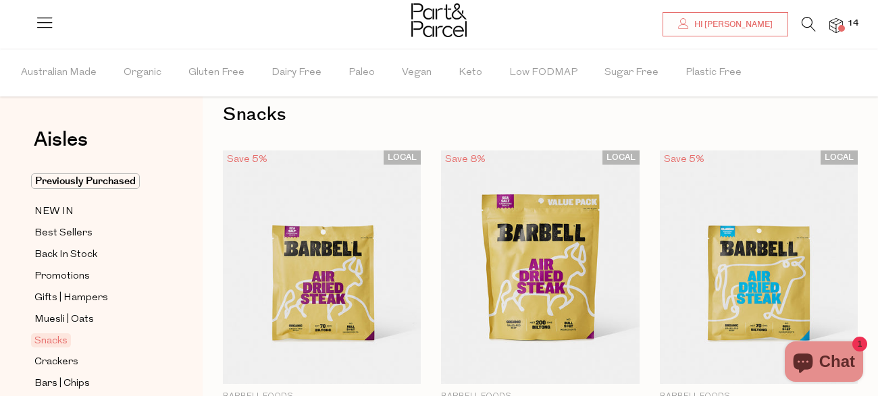
scroll to position [27, 0]
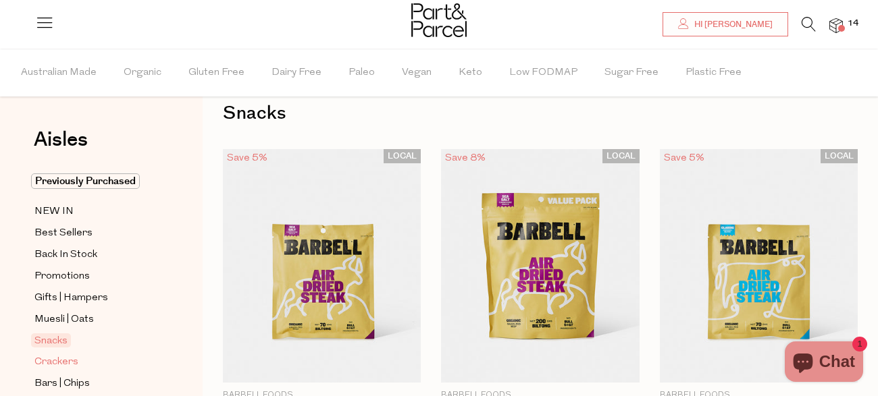
drag, startPoint x: 81, startPoint y: 350, endPoint x: 108, endPoint y: 348, distance: 27.1
click at [83, 354] on link "Crackers" at bounding box center [95, 362] width 123 height 17
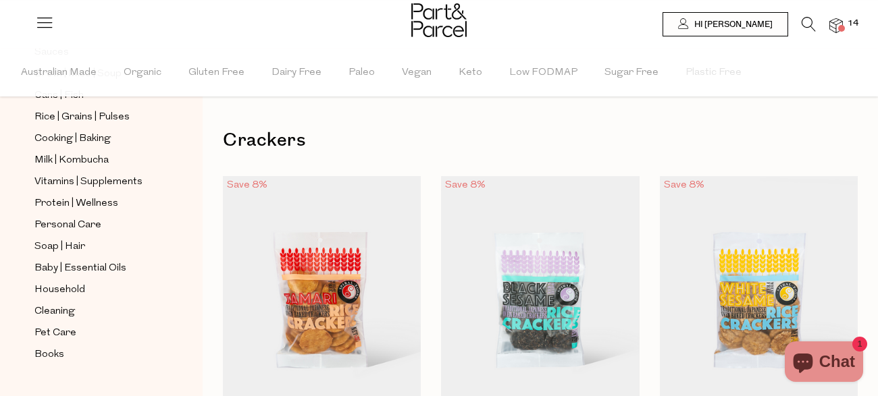
scroll to position [593, 0]
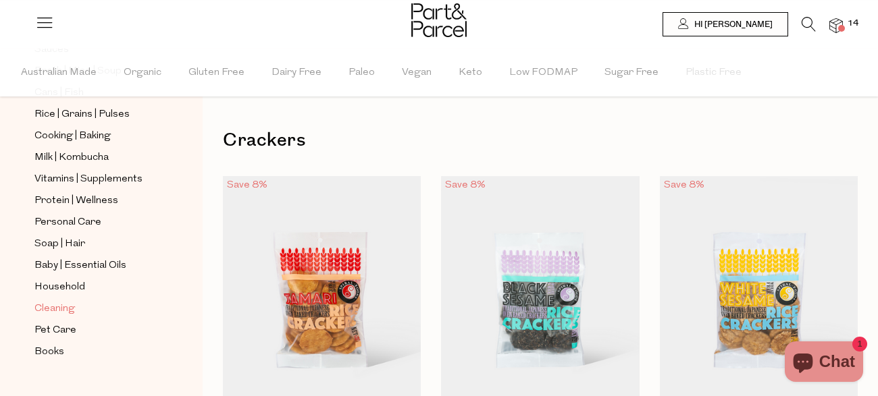
click at [59, 301] on span "Cleaning" at bounding box center [54, 309] width 41 height 16
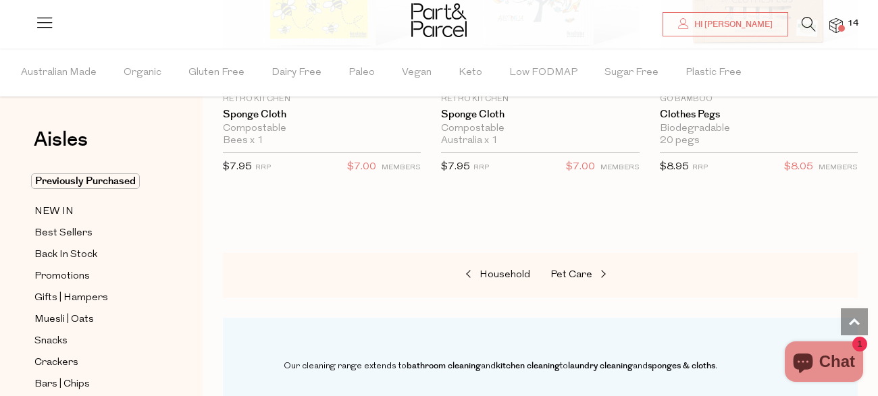
scroll to position [1495, 0]
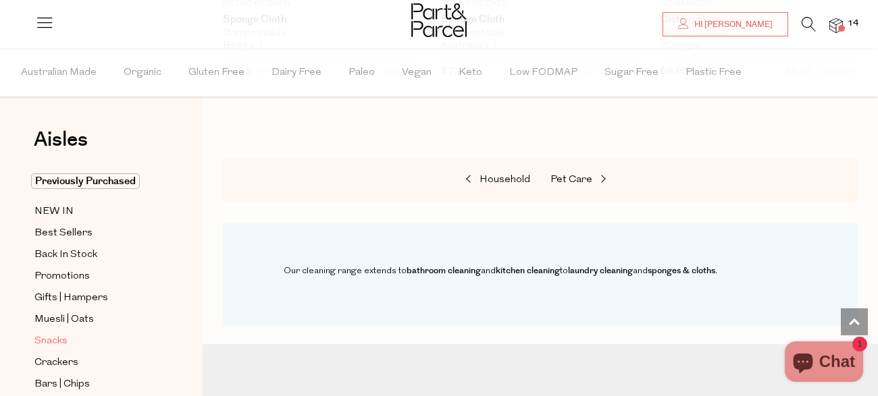
click at [134, 340] on link "Snacks" at bounding box center [95, 341] width 123 height 17
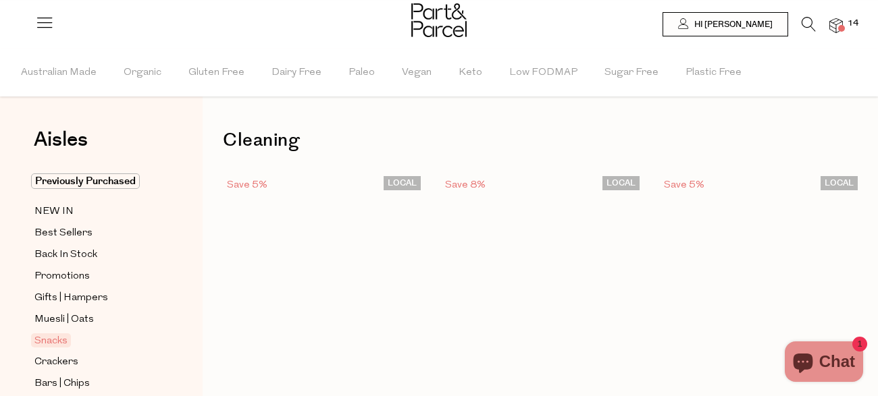
click at [115, 344] on link "Snacks" at bounding box center [95, 341] width 123 height 16
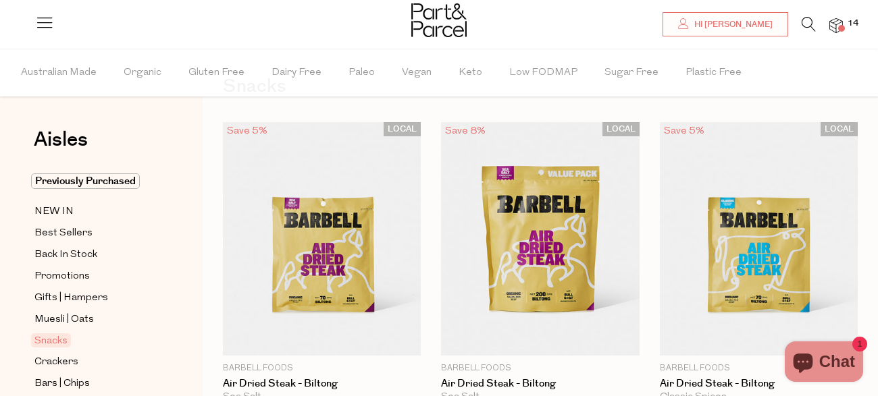
click at [115, 344] on link "Snacks" at bounding box center [95, 341] width 123 height 16
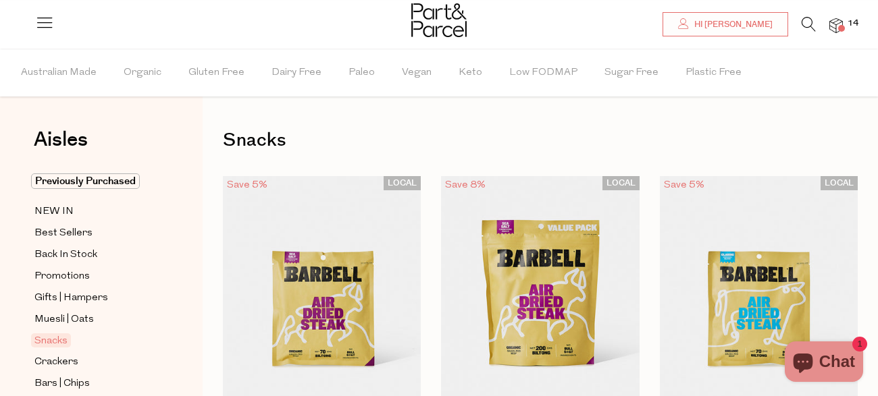
scroll to position [27, 0]
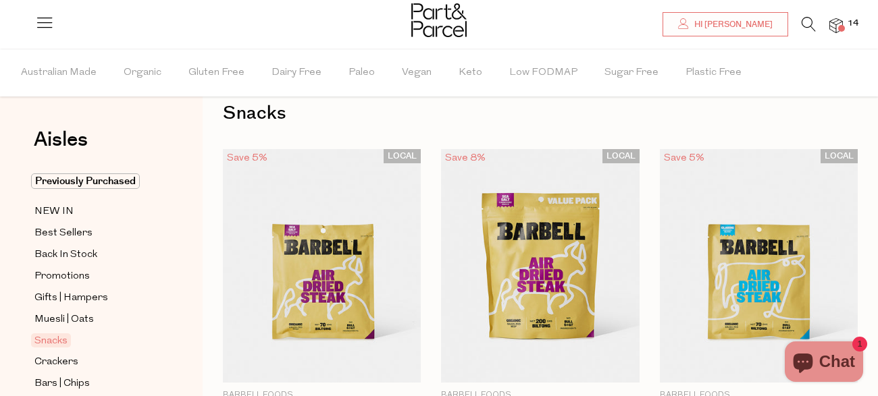
click at [115, 344] on link "Snacks" at bounding box center [95, 341] width 123 height 16
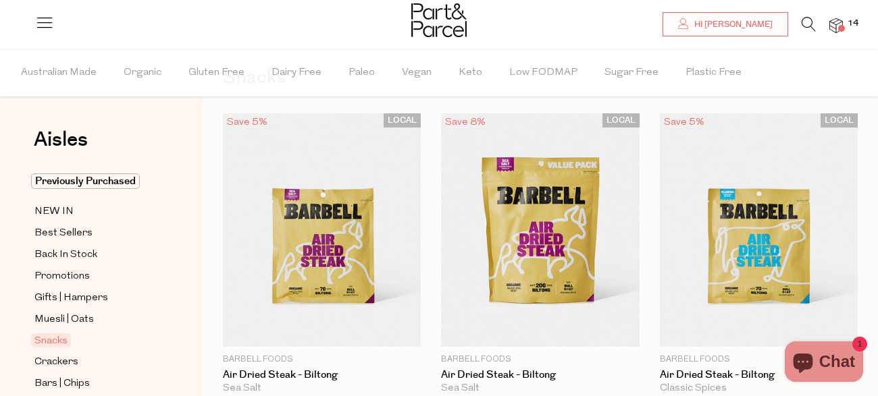
scroll to position [81, 0]
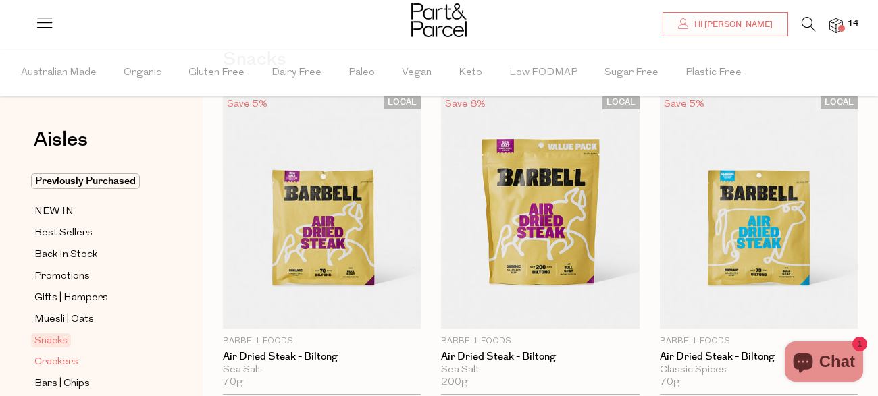
click at [107, 354] on link "Crackers" at bounding box center [95, 362] width 123 height 17
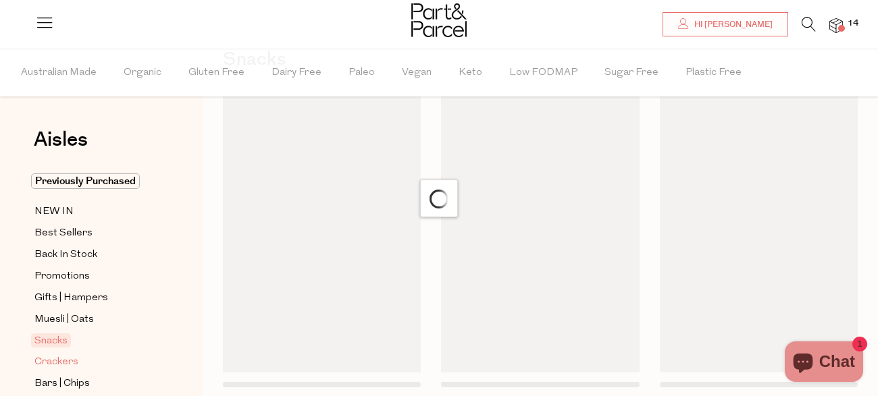
scroll to position [12, 0]
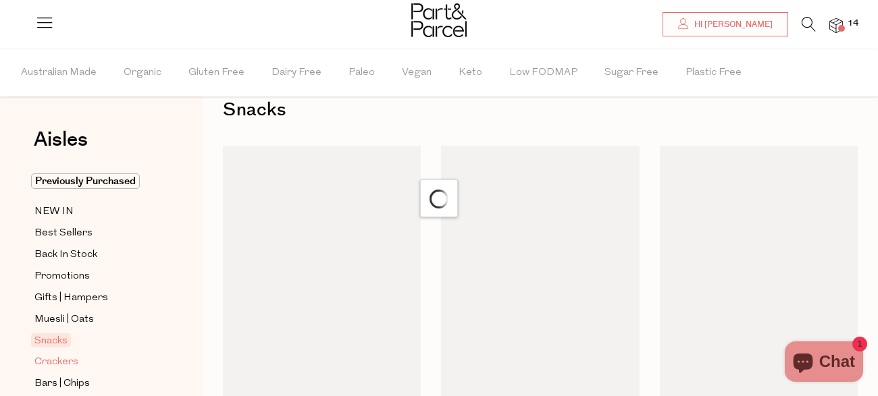
click at [107, 354] on link "Crackers" at bounding box center [95, 362] width 123 height 17
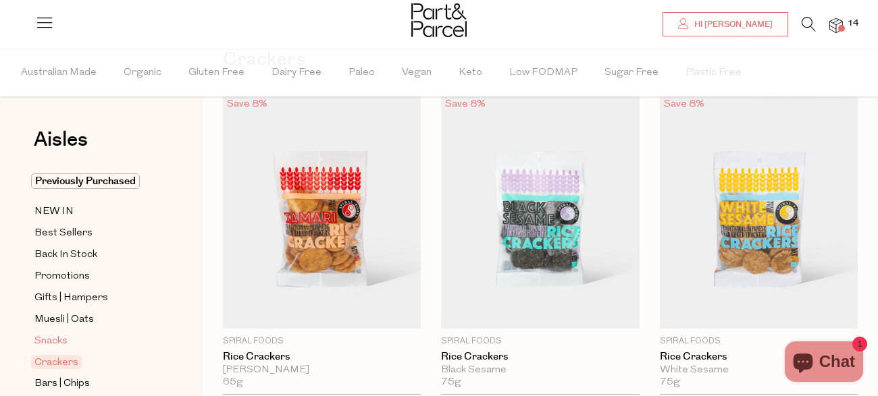
click at [134, 340] on link "Snacks" at bounding box center [95, 341] width 123 height 17
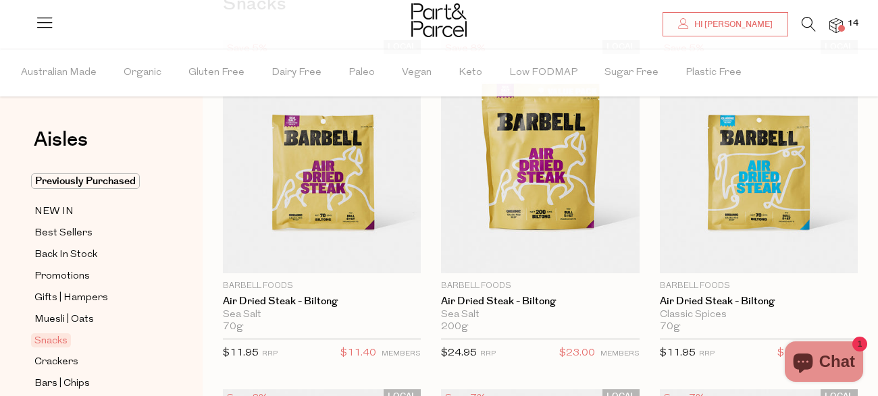
scroll to position [163, 0]
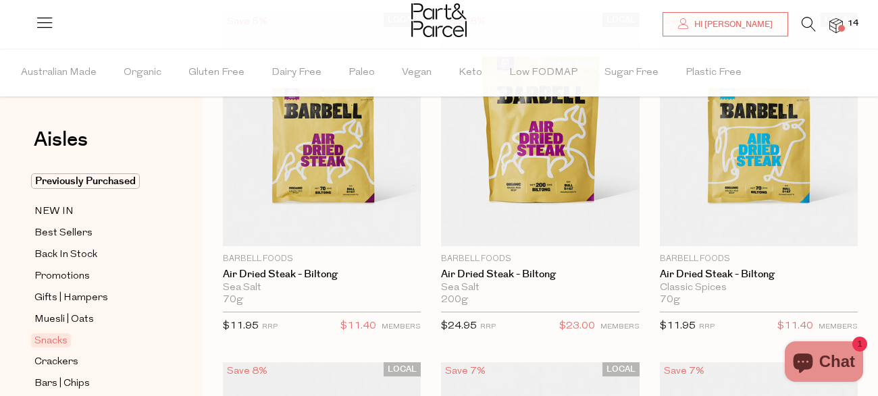
click at [161, 338] on div "Snacks" at bounding box center [102, 341] width 142 height 16
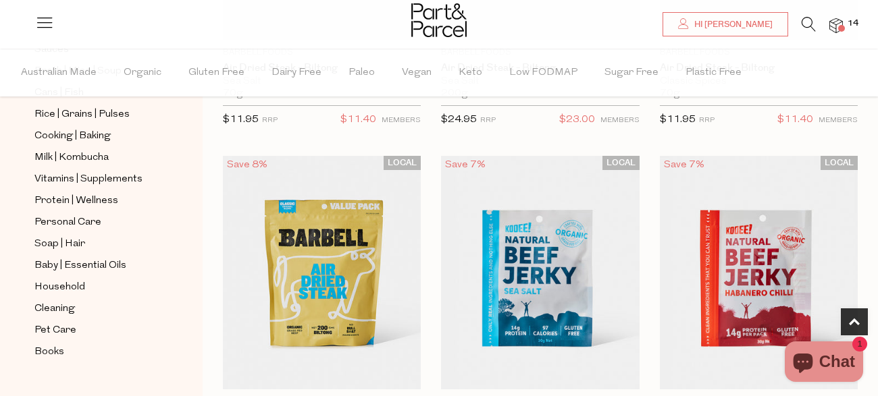
scroll to position [0, 0]
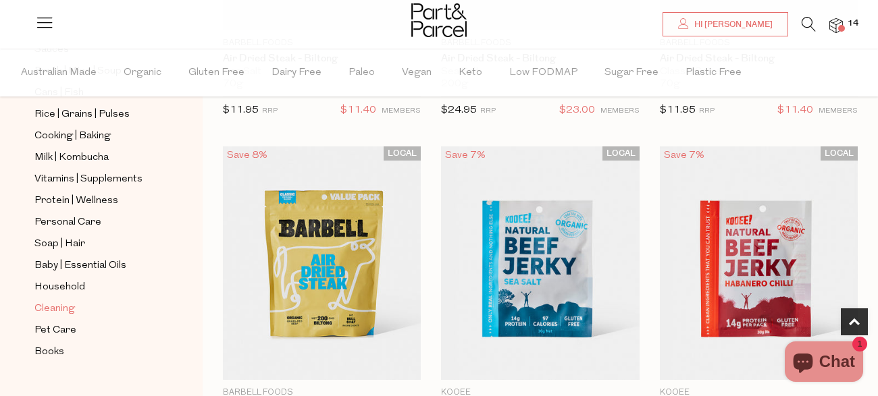
click at [62, 301] on span "Cleaning" at bounding box center [54, 309] width 41 height 16
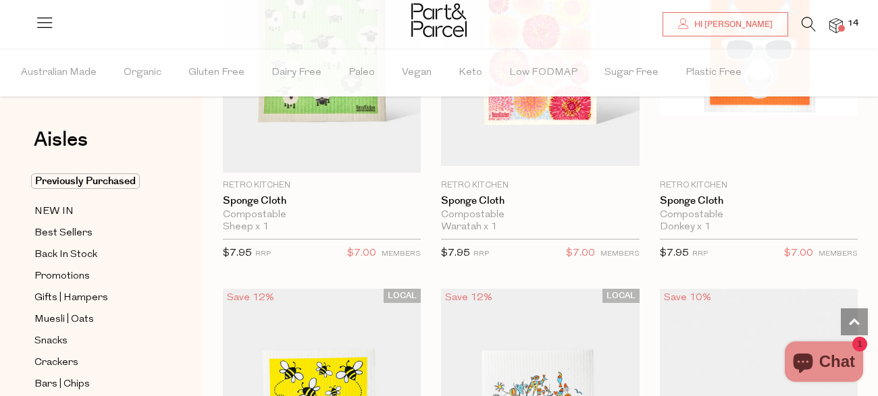
scroll to position [941, 0]
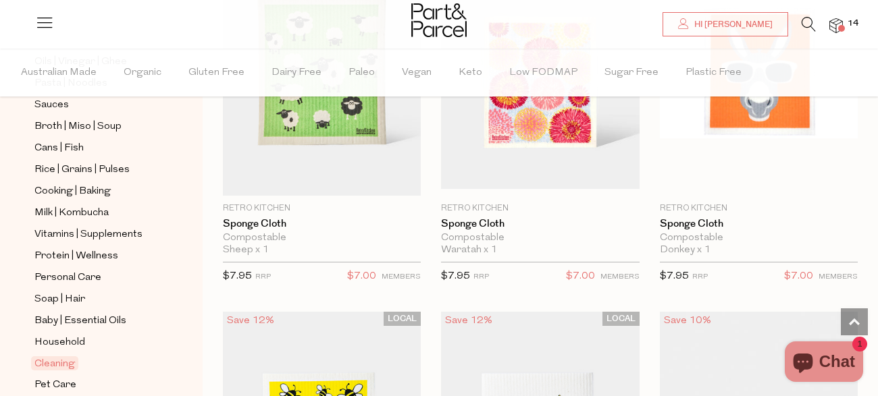
scroll to position [540, 0]
click at [72, 334] on span "Household" at bounding box center [59, 342] width 51 height 16
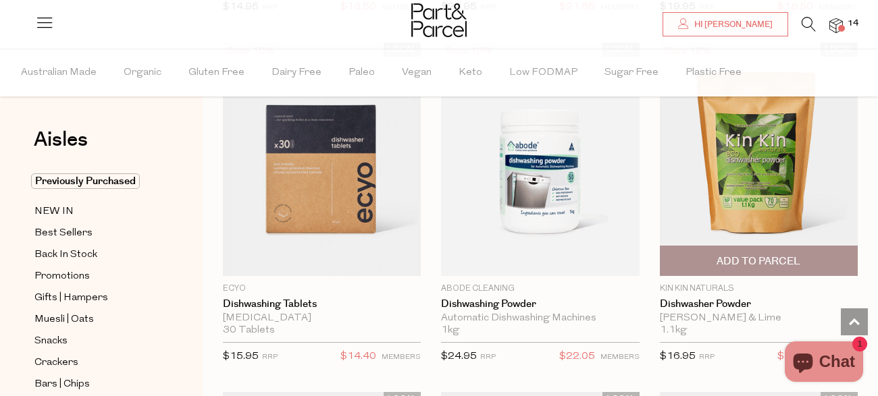
scroll to position [3307, 0]
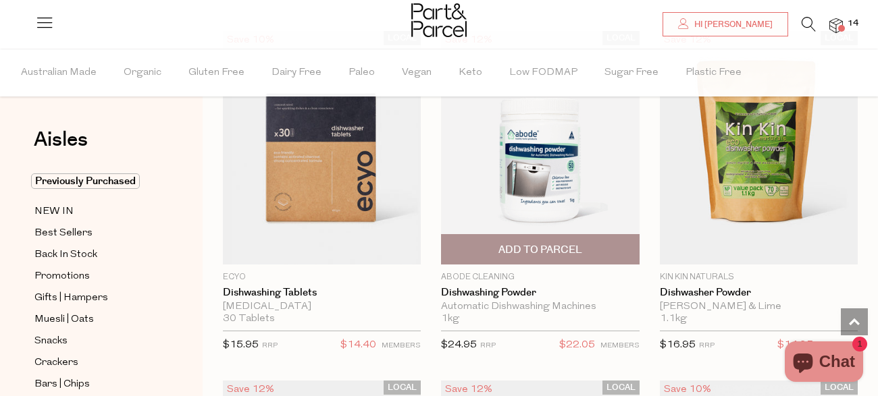
click at [568, 244] on span "Add To Parcel" at bounding box center [540, 250] width 84 height 14
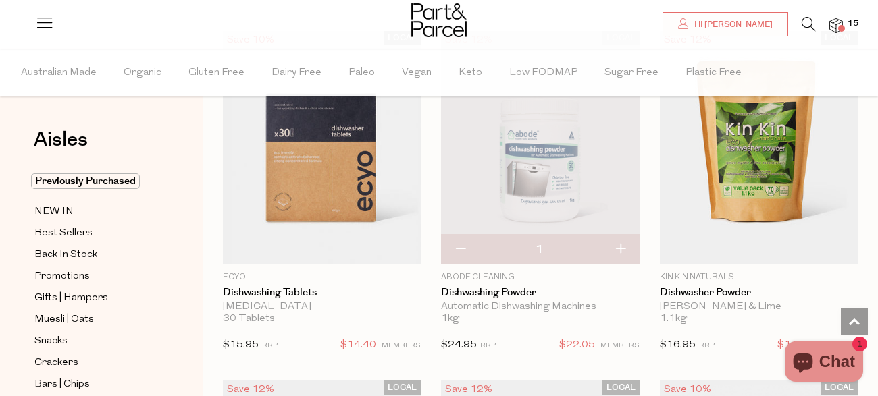
click at [618, 239] on button "button" at bounding box center [620, 250] width 38 height 30
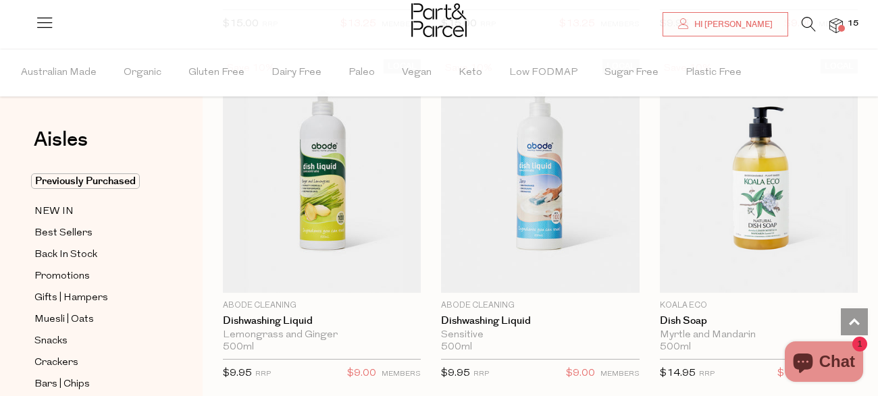
scroll to position [3990, 0]
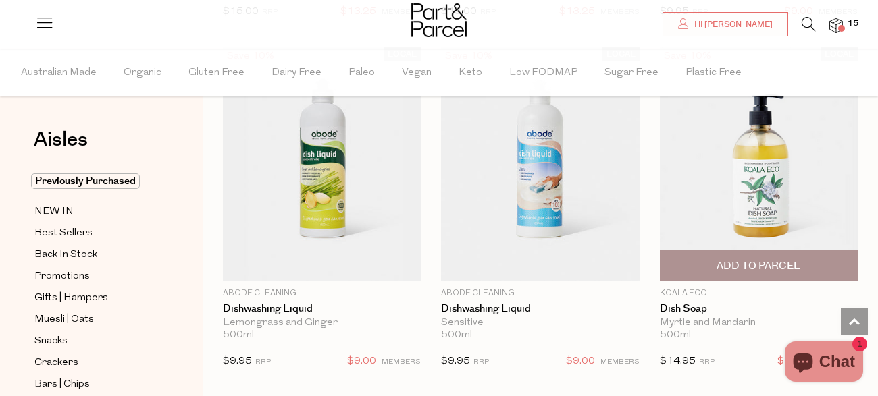
click at [772, 259] on span "Add To Parcel" at bounding box center [758, 266] width 84 height 14
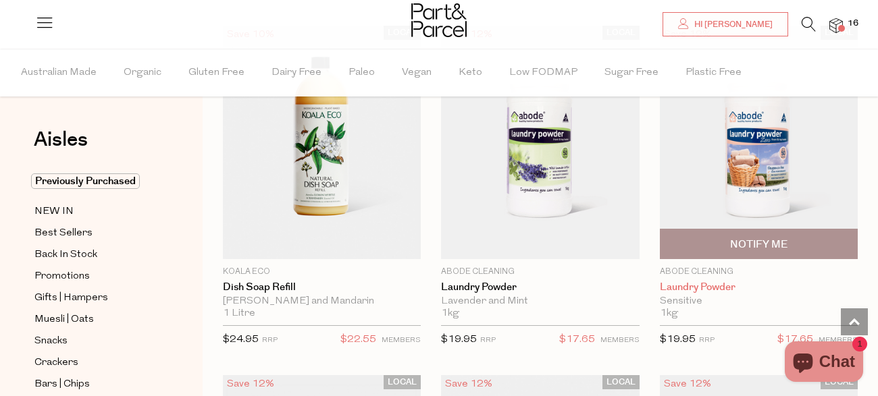
scroll to position [4373, 0]
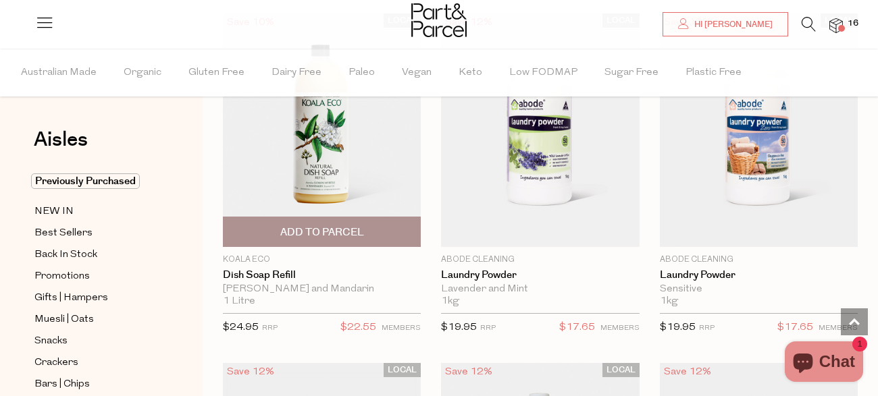
click at [342, 225] on span "Add To Parcel" at bounding box center [322, 232] width 84 height 14
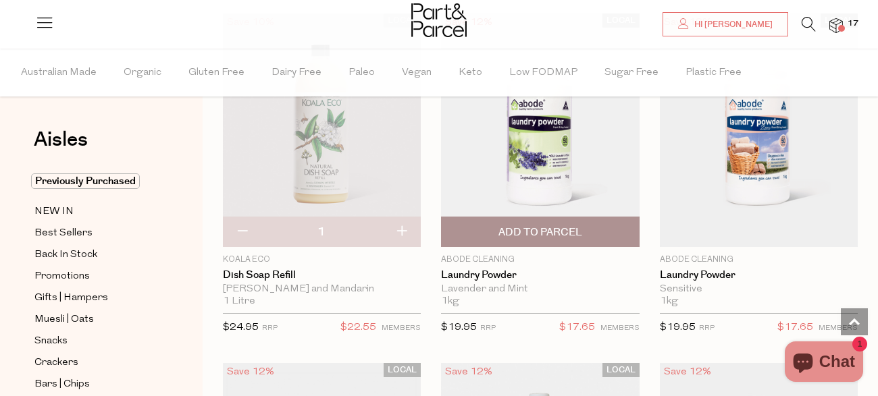
click at [575, 225] on span "Add To Parcel" at bounding box center [540, 232] width 84 height 14
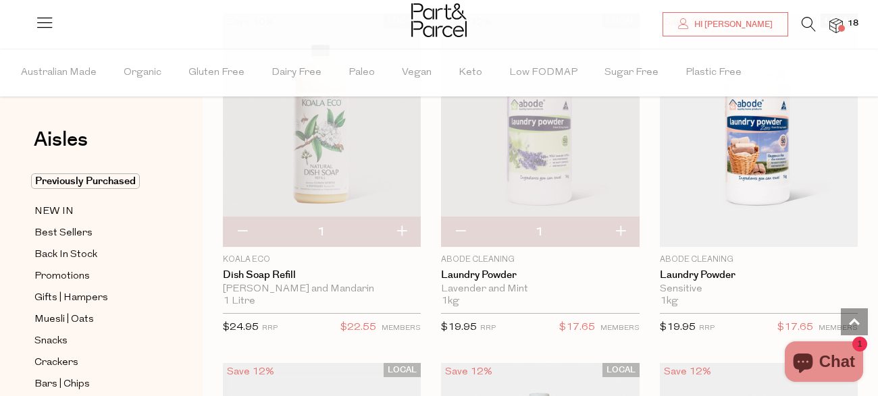
click at [620, 224] on button "button" at bounding box center [620, 232] width 38 height 30
type input "2"
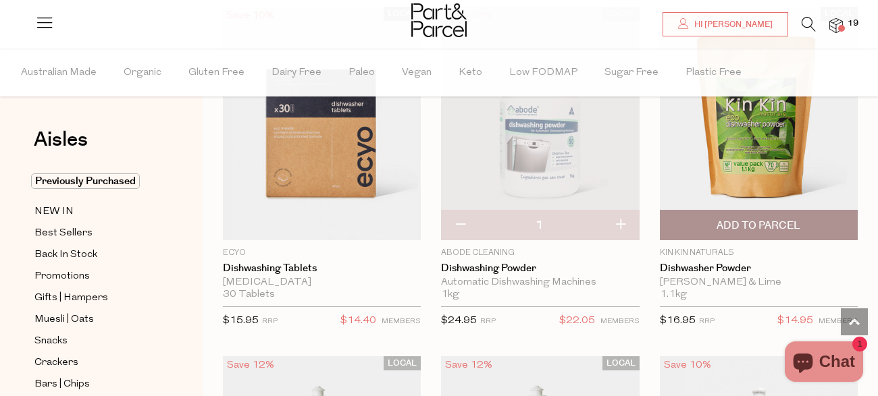
scroll to position [3343, 0]
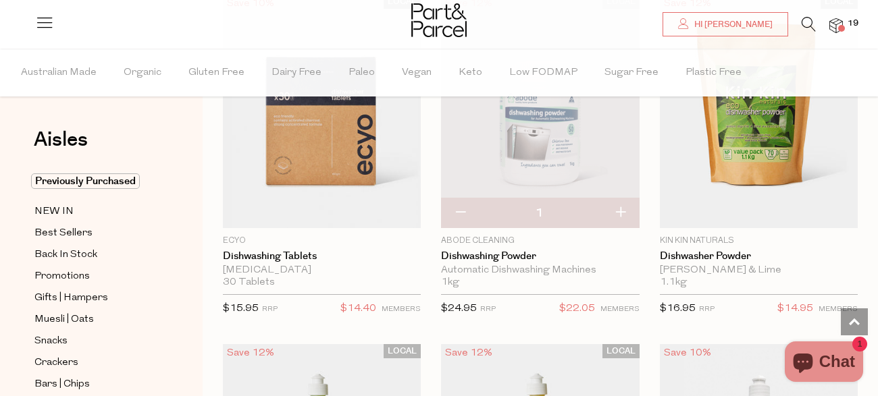
click at [625, 204] on button "button" at bounding box center [620, 213] width 38 height 30
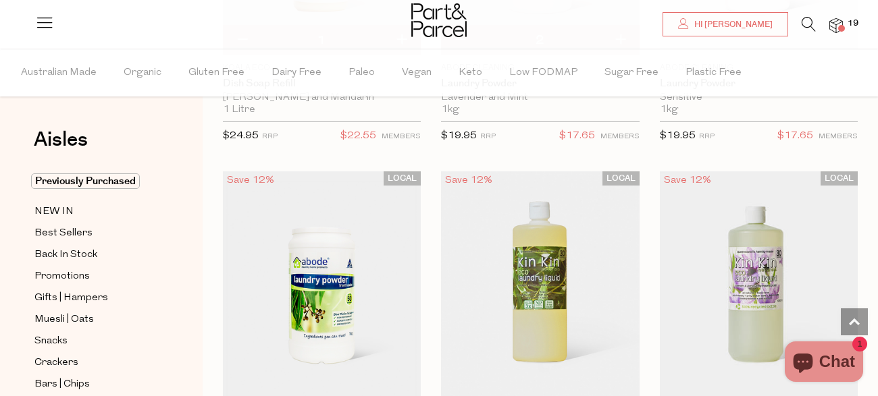
scroll to position [4613, 0]
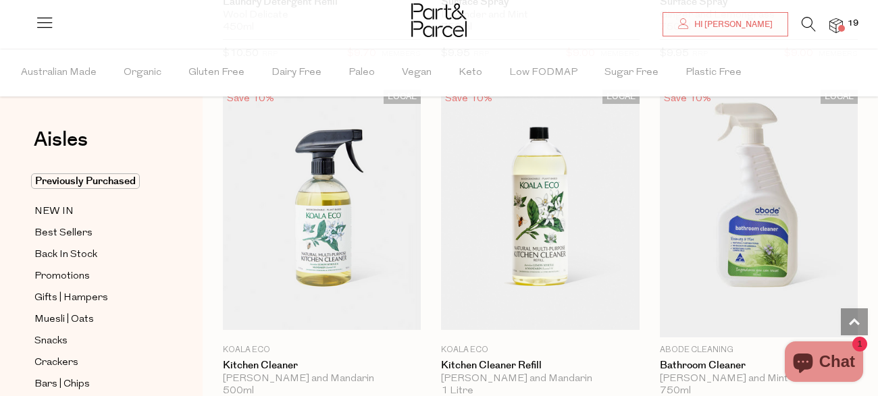
scroll to position [7490, 0]
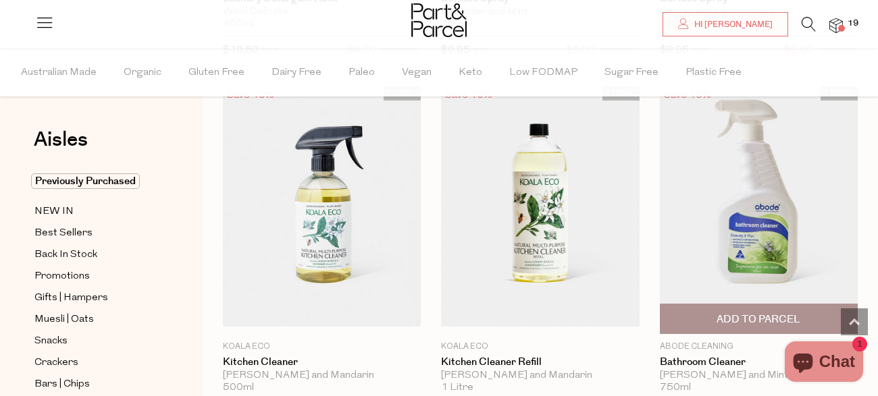
click at [793, 304] on span "Add To Parcel" at bounding box center [759, 318] width 190 height 29
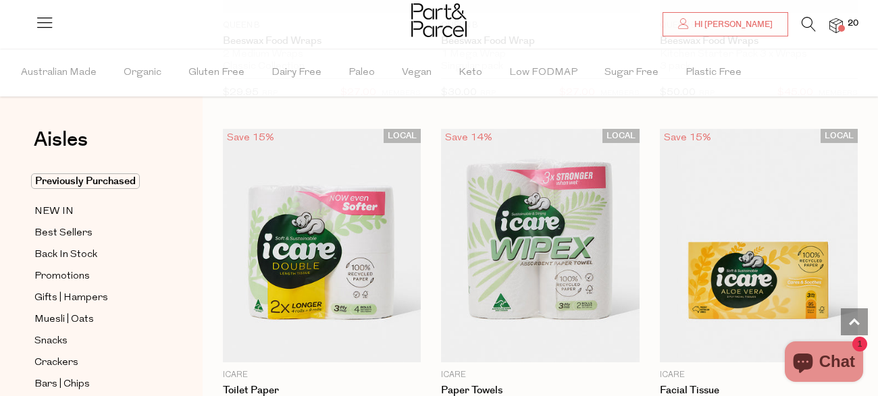
scroll to position [9266, 0]
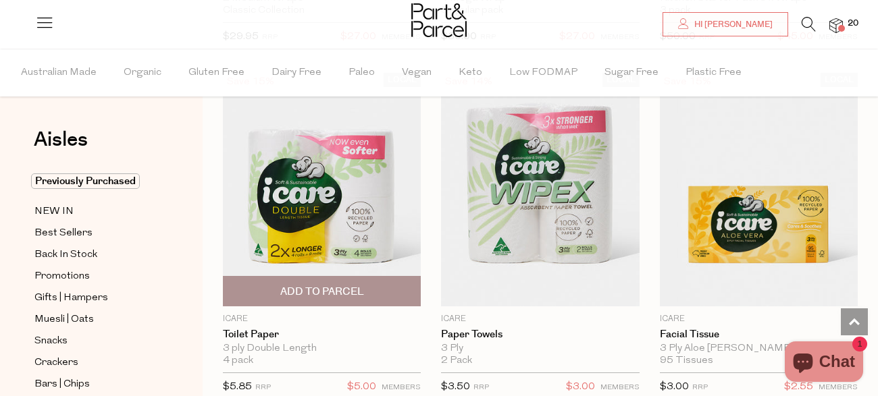
click at [354, 285] on span "Add To Parcel" at bounding box center [322, 292] width 84 height 14
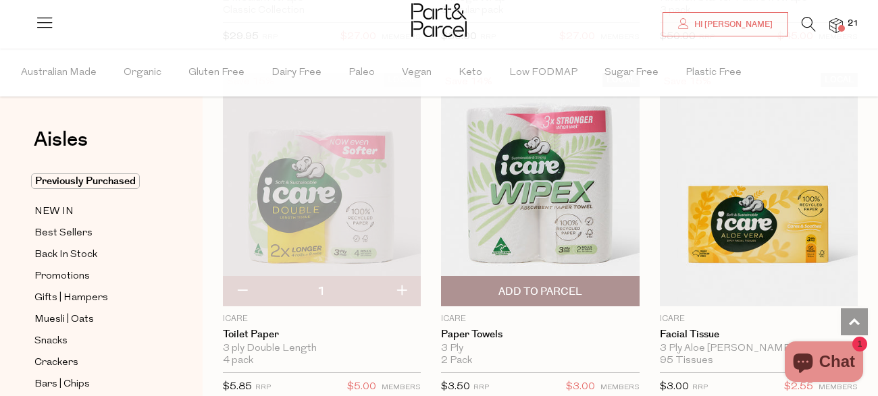
click at [554, 285] on span "Add To Parcel" at bounding box center [540, 292] width 84 height 14
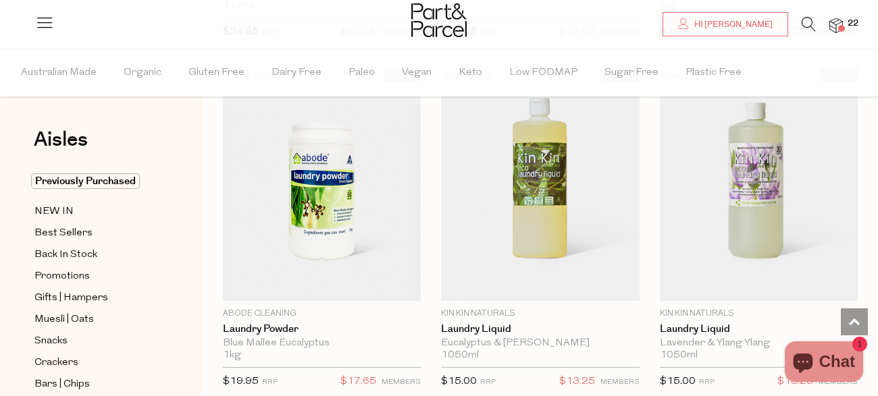
scroll to position [4561, 0]
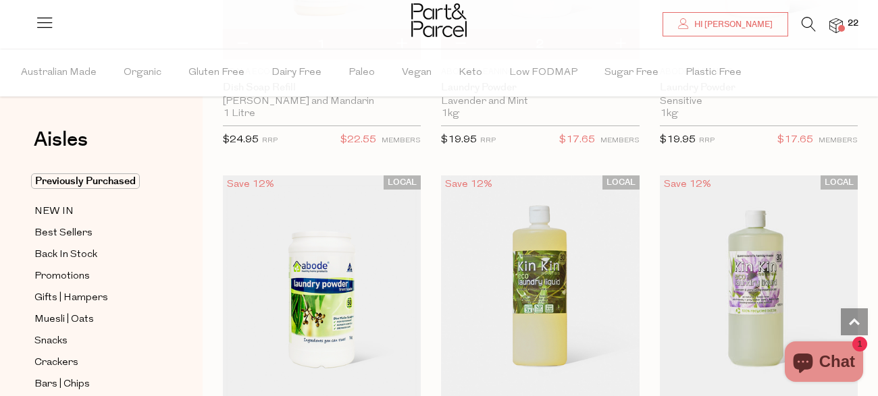
click at [834, 21] on img at bounding box center [836, 26] width 14 height 16
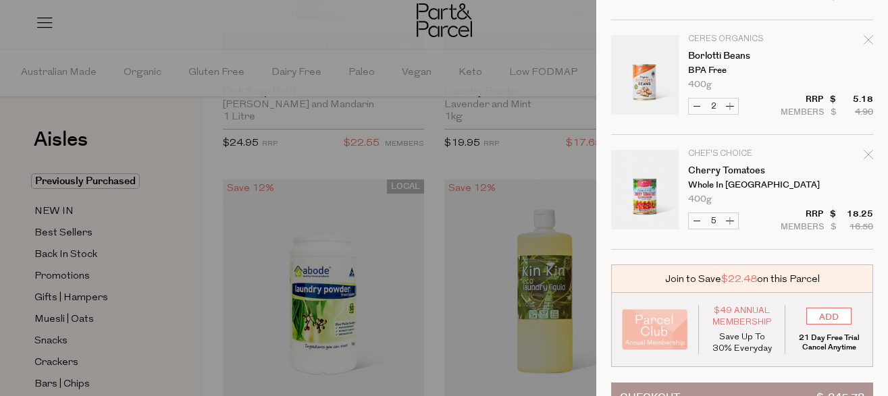
scroll to position [1433, 0]
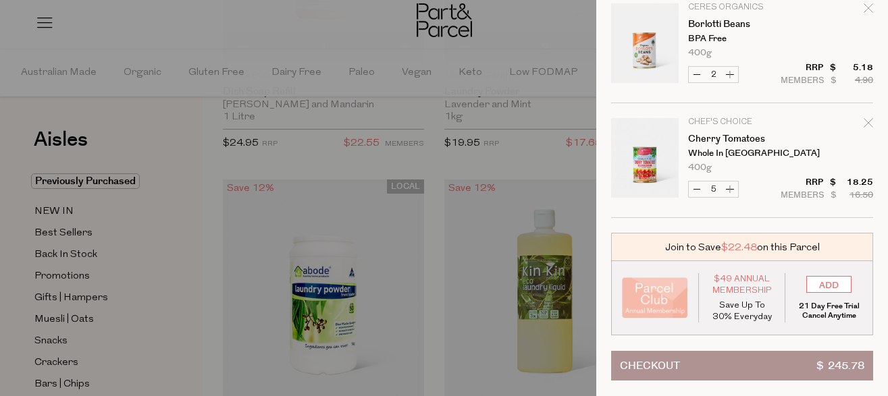
drag, startPoint x: 816, startPoint y: 275, endPoint x: 884, endPoint y: 380, distance: 125.5
click at [877, 380] on div "Ready to stock up [PERSON_NAME]? Close Image Product Total Qty icare Paper Towe…" at bounding box center [742, 198] width 292 height 396
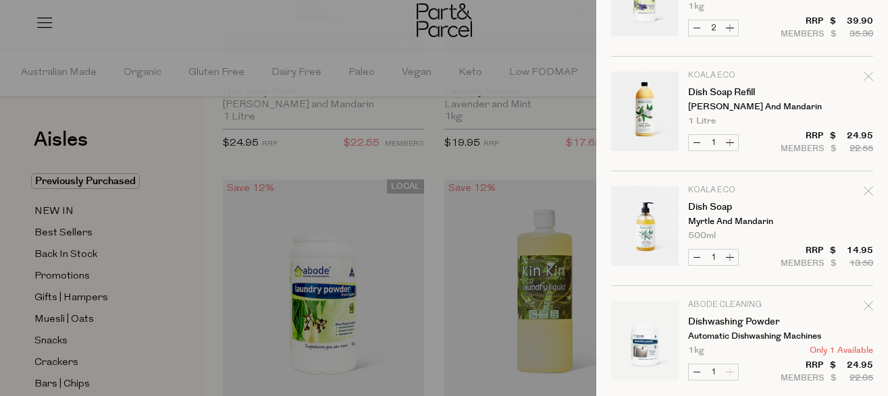
scroll to position [419, 0]
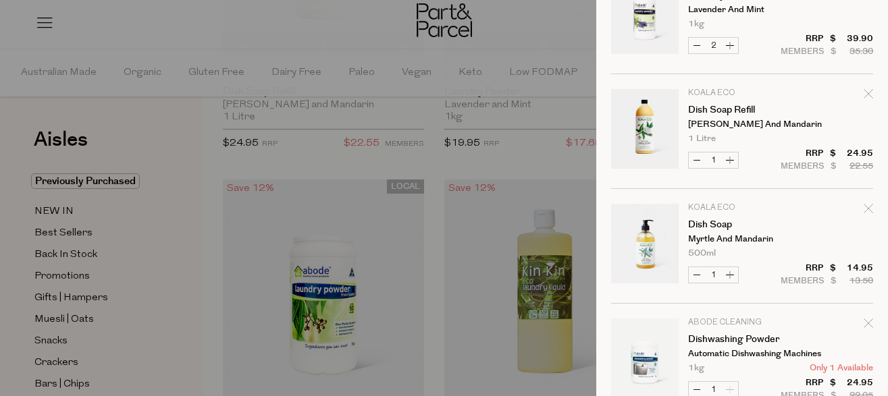
click at [692, 269] on button "Decrease Dish Soap" at bounding box center [697, 275] width 16 height 16
type input "0"
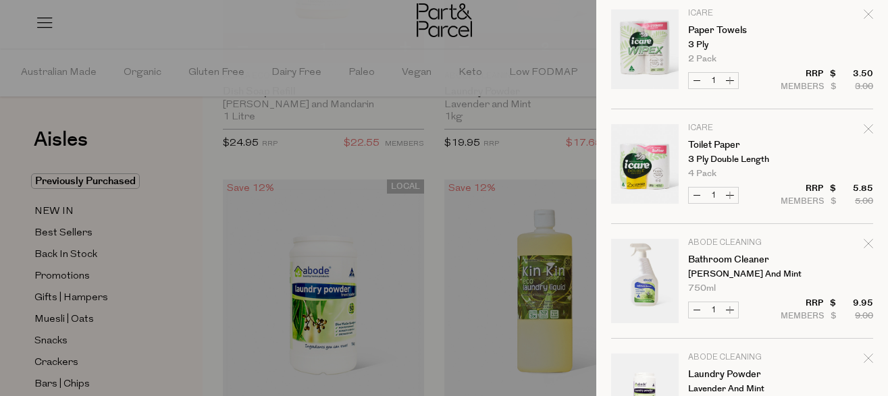
scroll to position [39, 0]
click at [728, 309] on button "Increase Bathroom Cleaner" at bounding box center [730, 310] width 16 height 16
type input "2"
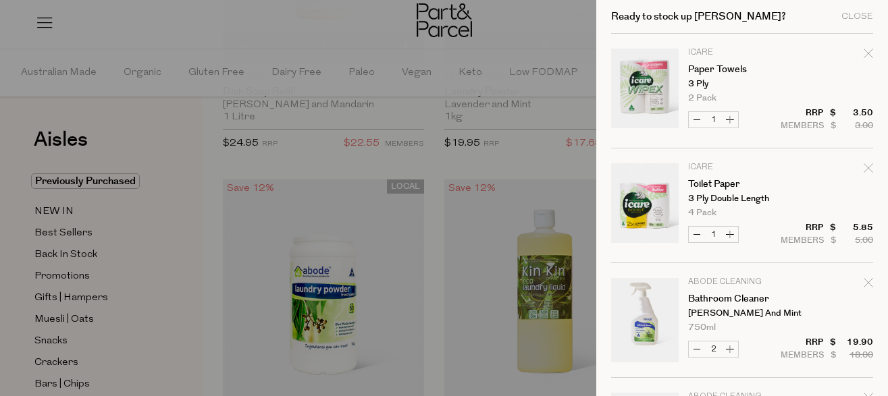
click at [732, 120] on button "Increase Paper Towels" at bounding box center [730, 120] width 16 height 16
type input "2"
click at [699, 121] on button "Decrease Paper Towels" at bounding box center [697, 120] width 16 height 16
type input "1"
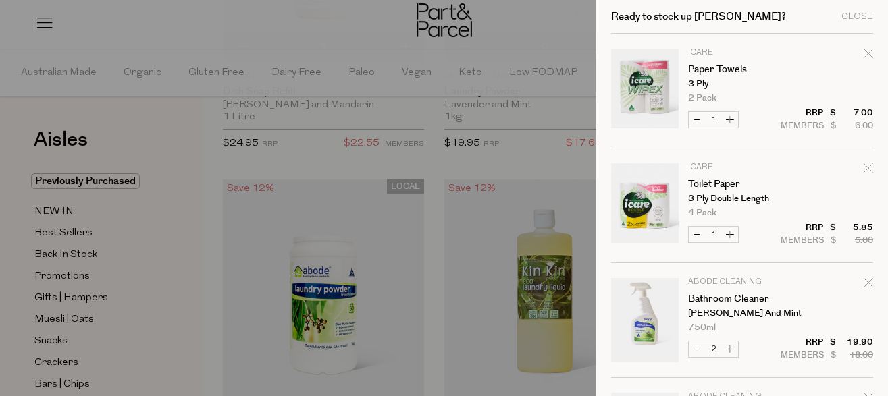
type input "1"
click at [727, 235] on button "Increase Toilet Paper" at bounding box center [730, 235] width 16 height 16
type input "2"
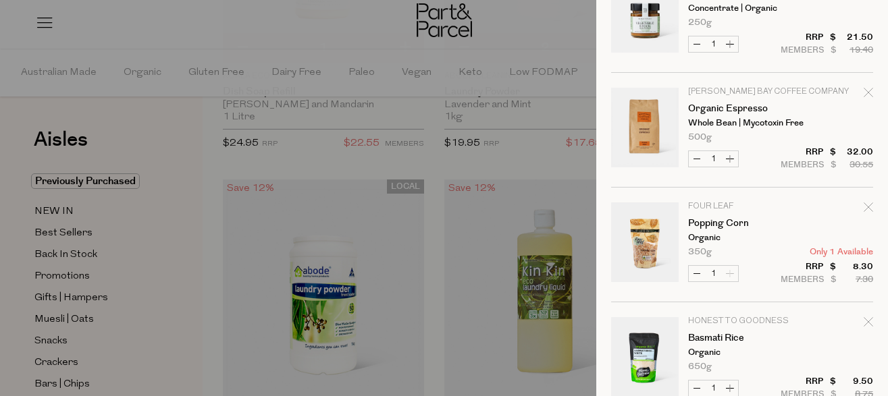
scroll to position [741, 0]
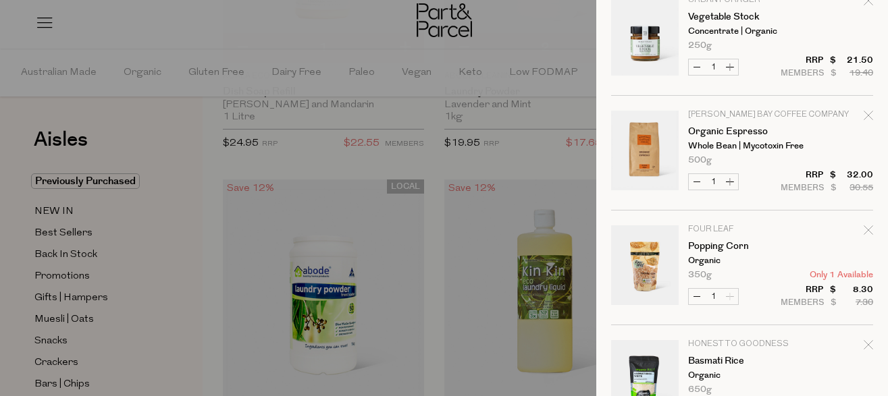
click at [729, 180] on button "Increase Organic Espresso" at bounding box center [730, 182] width 16 height 16
type input "2"
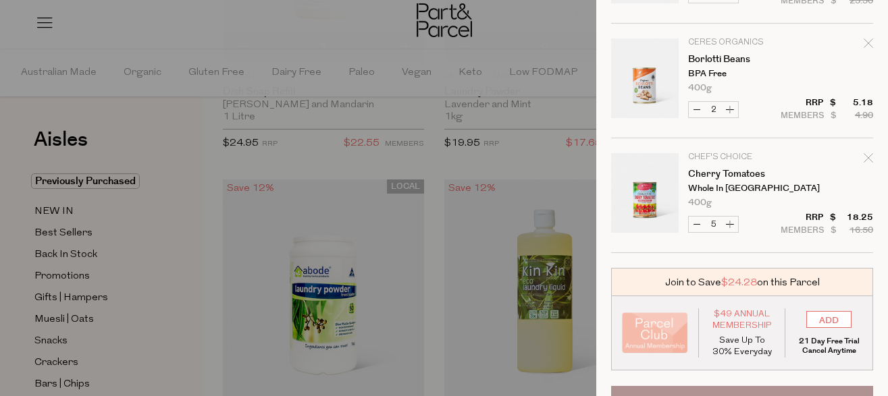
scroll to position [1318, 0]
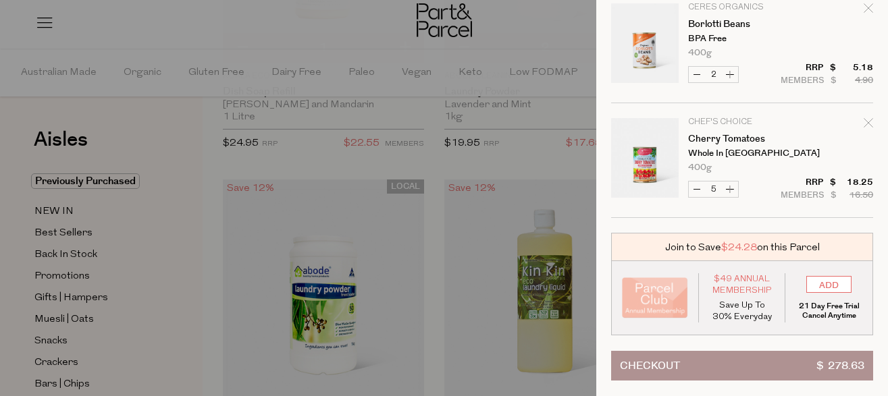
click at [658, 358] on span "Checkout" at bounding box center [650, 366] width 60 height 28
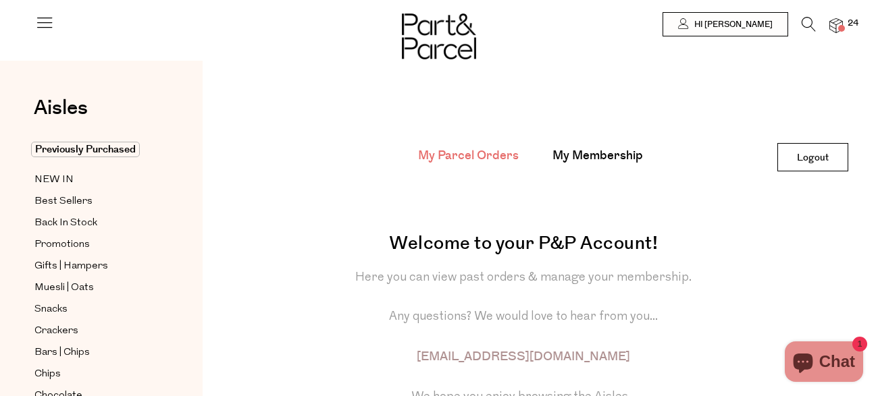
click at [841, 24] on img at bounding box center [836, 26] width 14 height 16
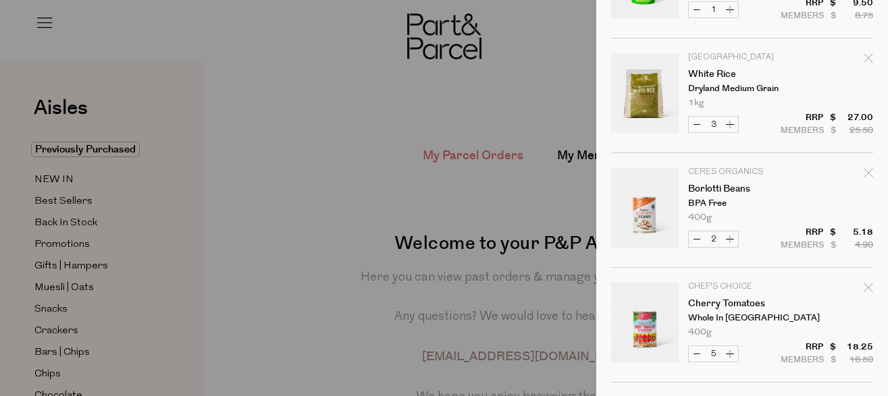
scroll to position [1318, 0]
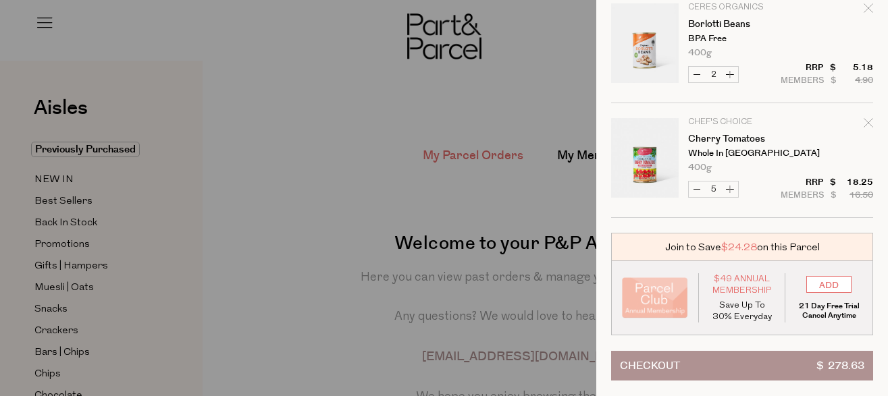
click at [742, 359] on button "Checkout $ 278.63" at bounding box center [742, 366] width 262 height 30
